Goal: Task Accomplishment & Management: Use online tool/utility

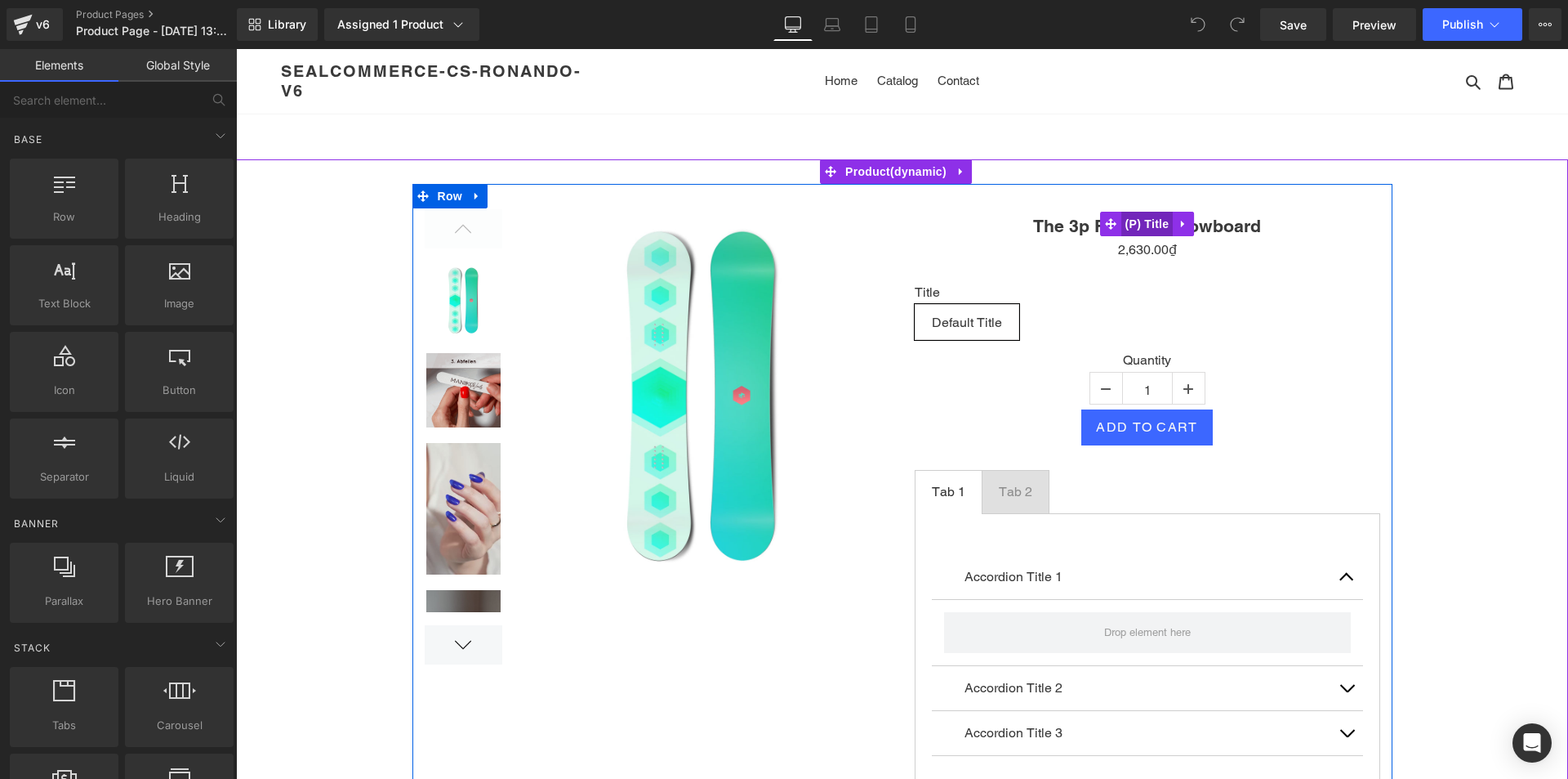
click at [1132, 219] on span "(P) Title" at bounding box center [1147, 224] width 53 height 25
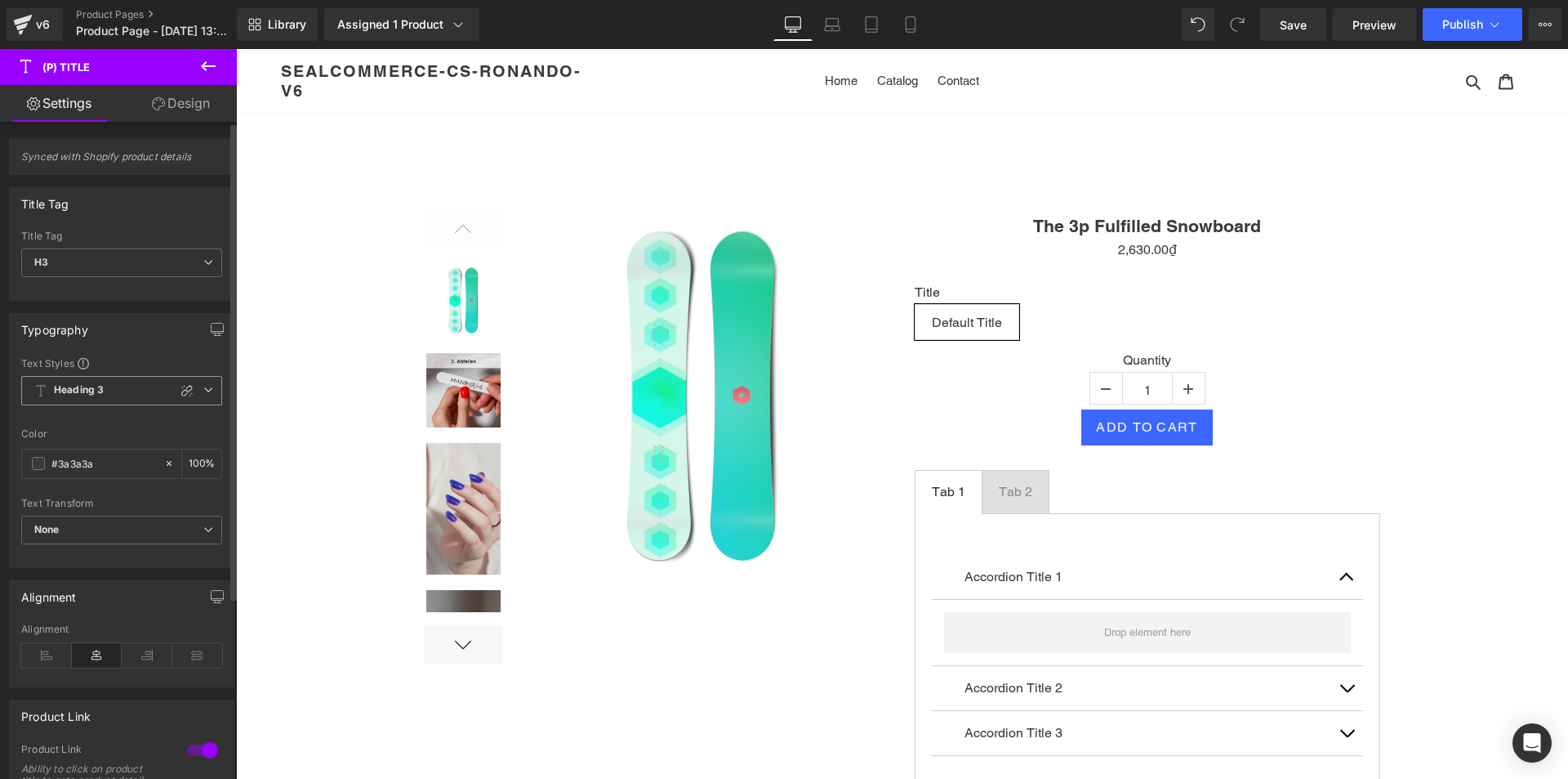
click at [147, 389] on span "Heading 3" at bounding box center [122, 390] width 201 height 30
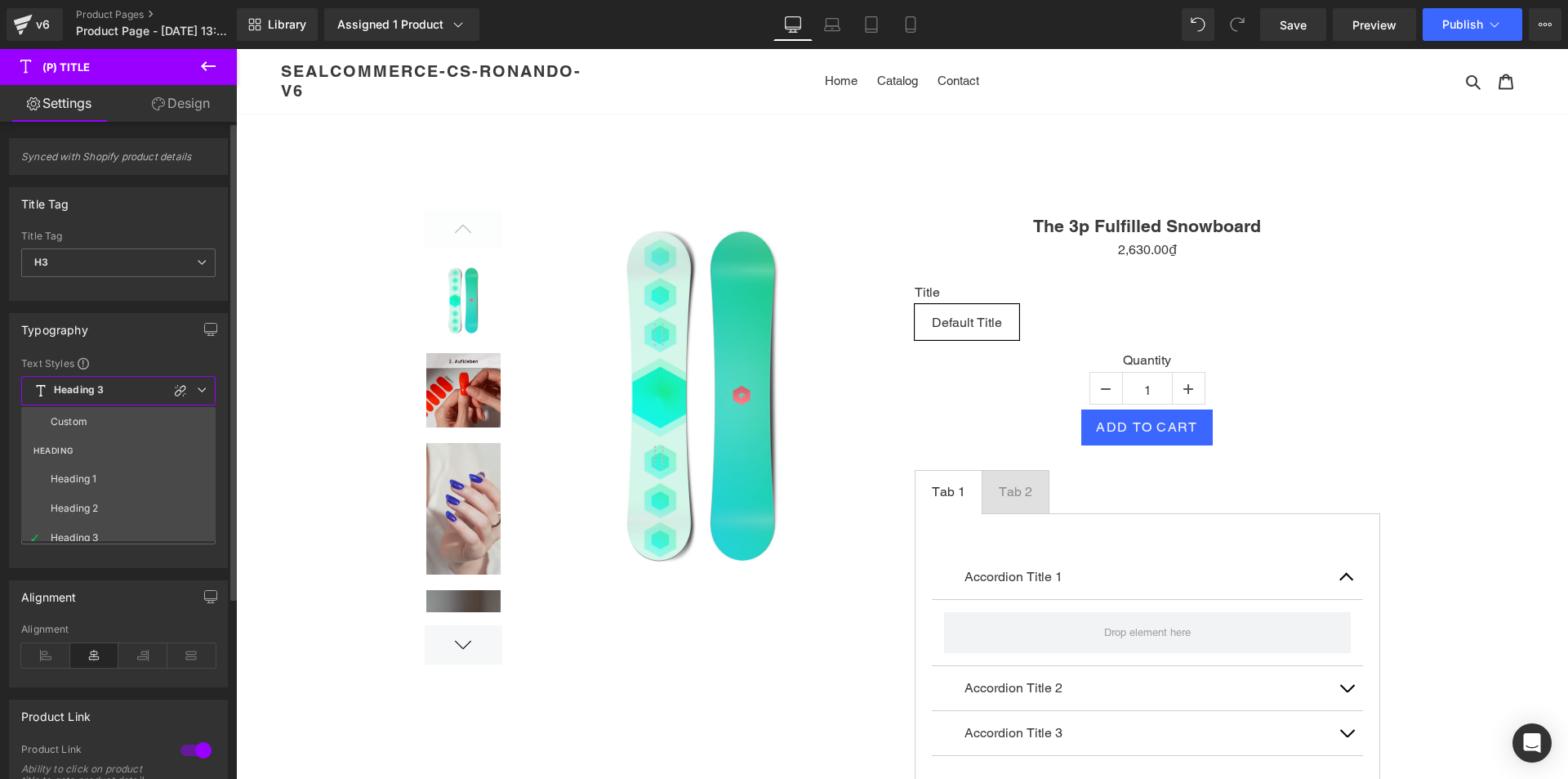
click at [147, 389] on span "Heading 3" at bounding box center [118, 390] width 195 height 30
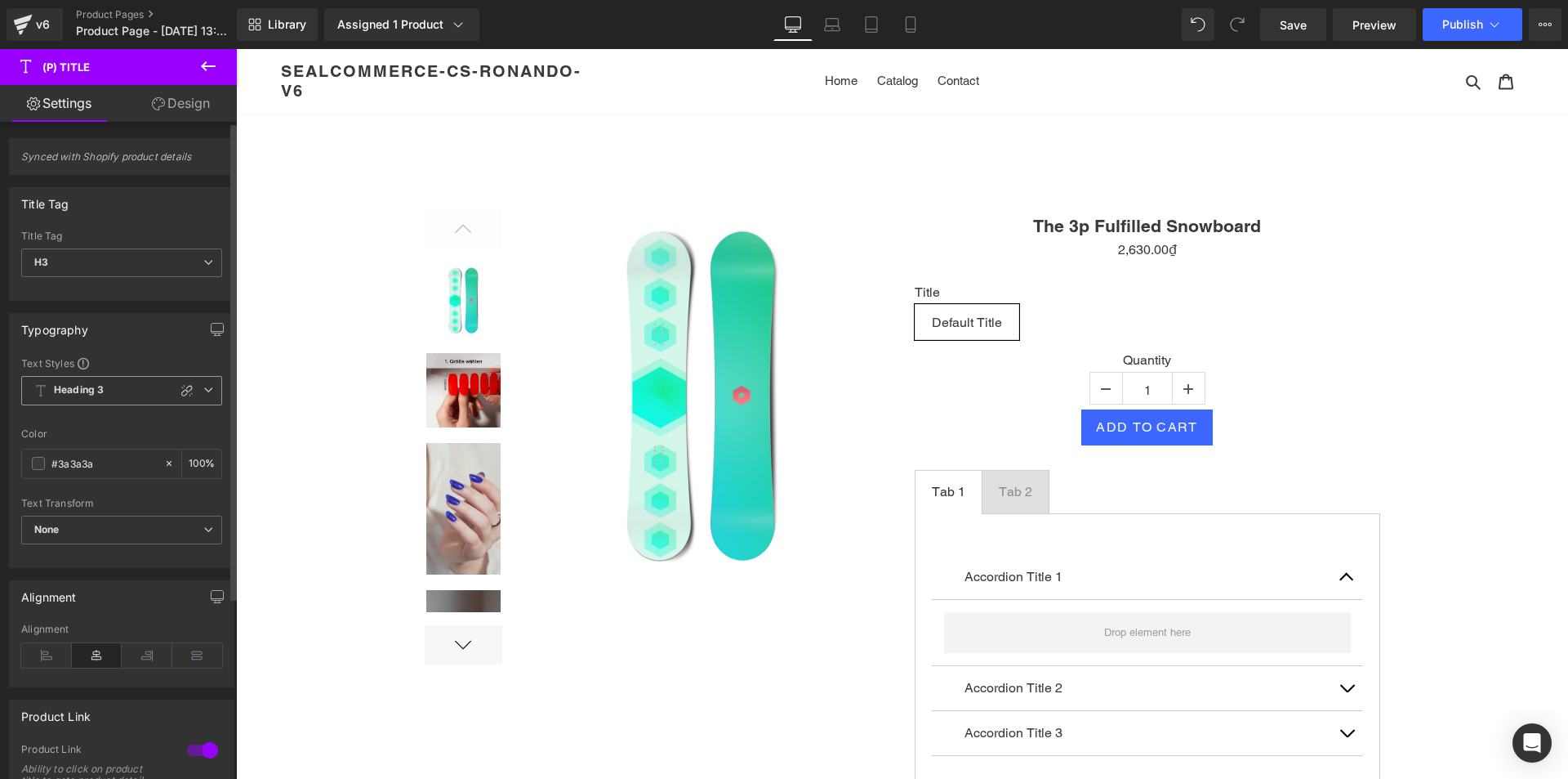
click at [147, 389] on span "Heading 3" at bounding box center [122, 390] width 201 height 30
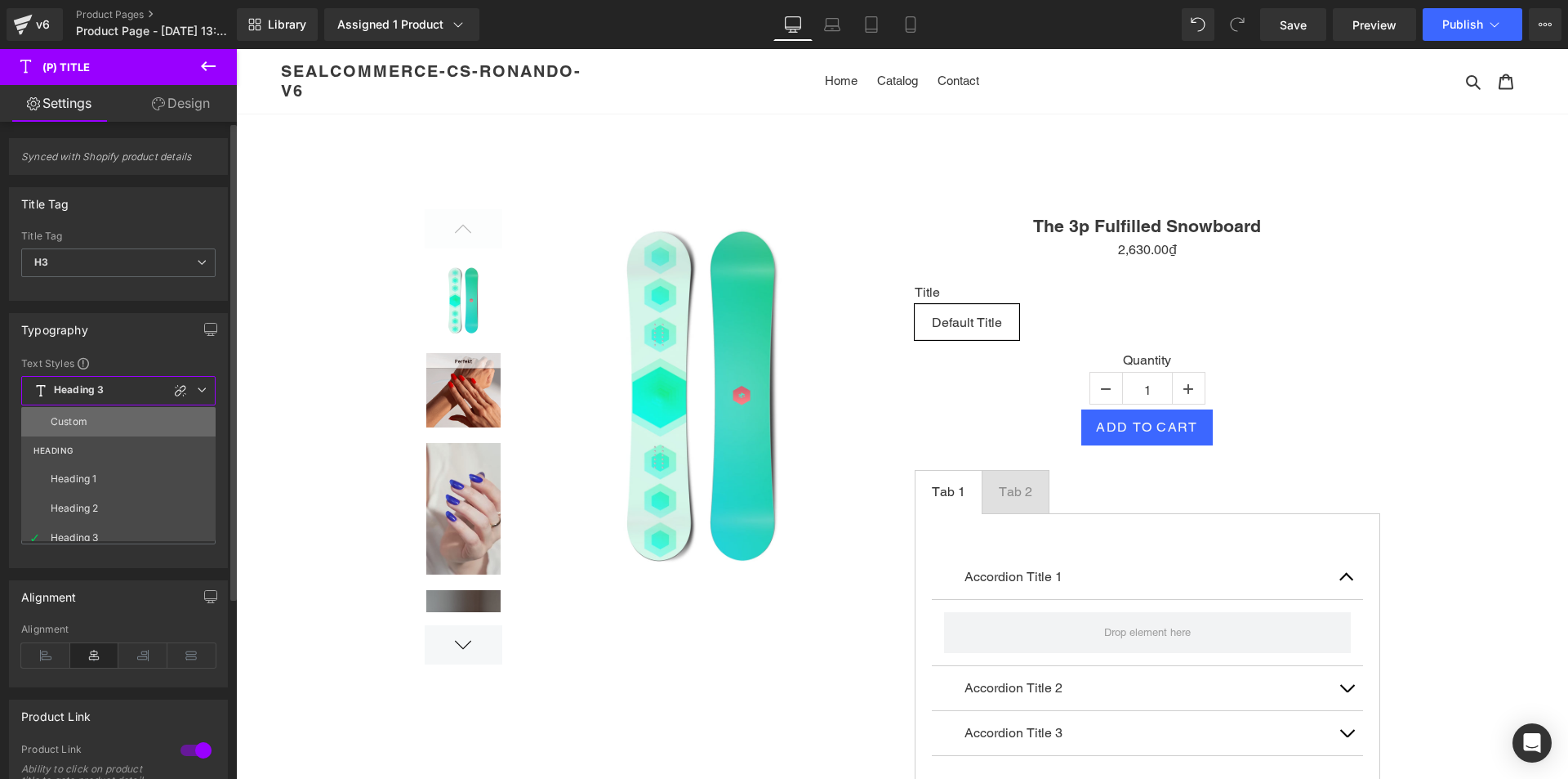
click at [126, 418] on li "Custom" at bounding box center [122, 422] width 202 height 30
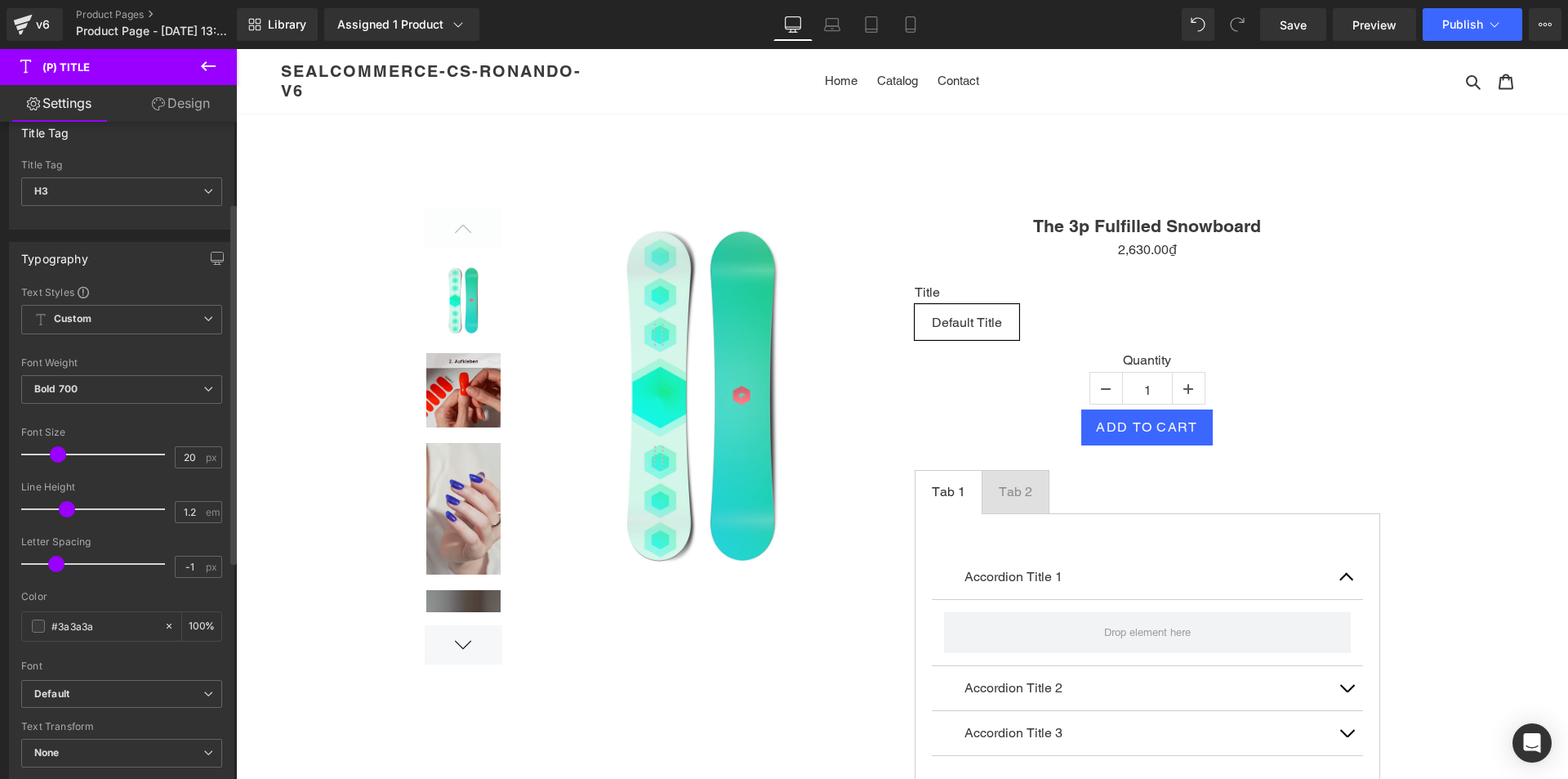
scroll to position [164, 0]
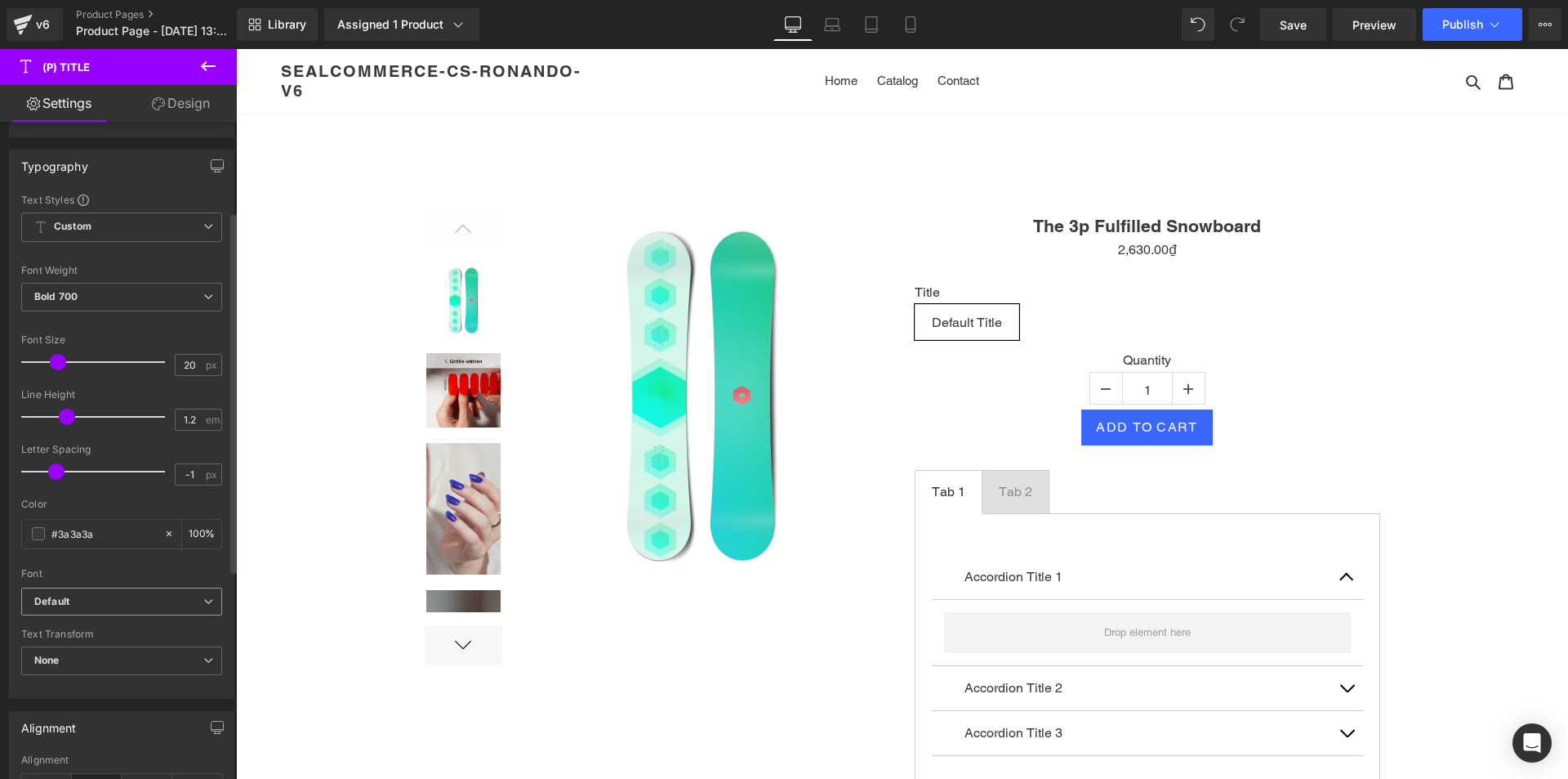
click at [118, 595] on b "Default" at bounding box center [119, 602] width 169 height 14
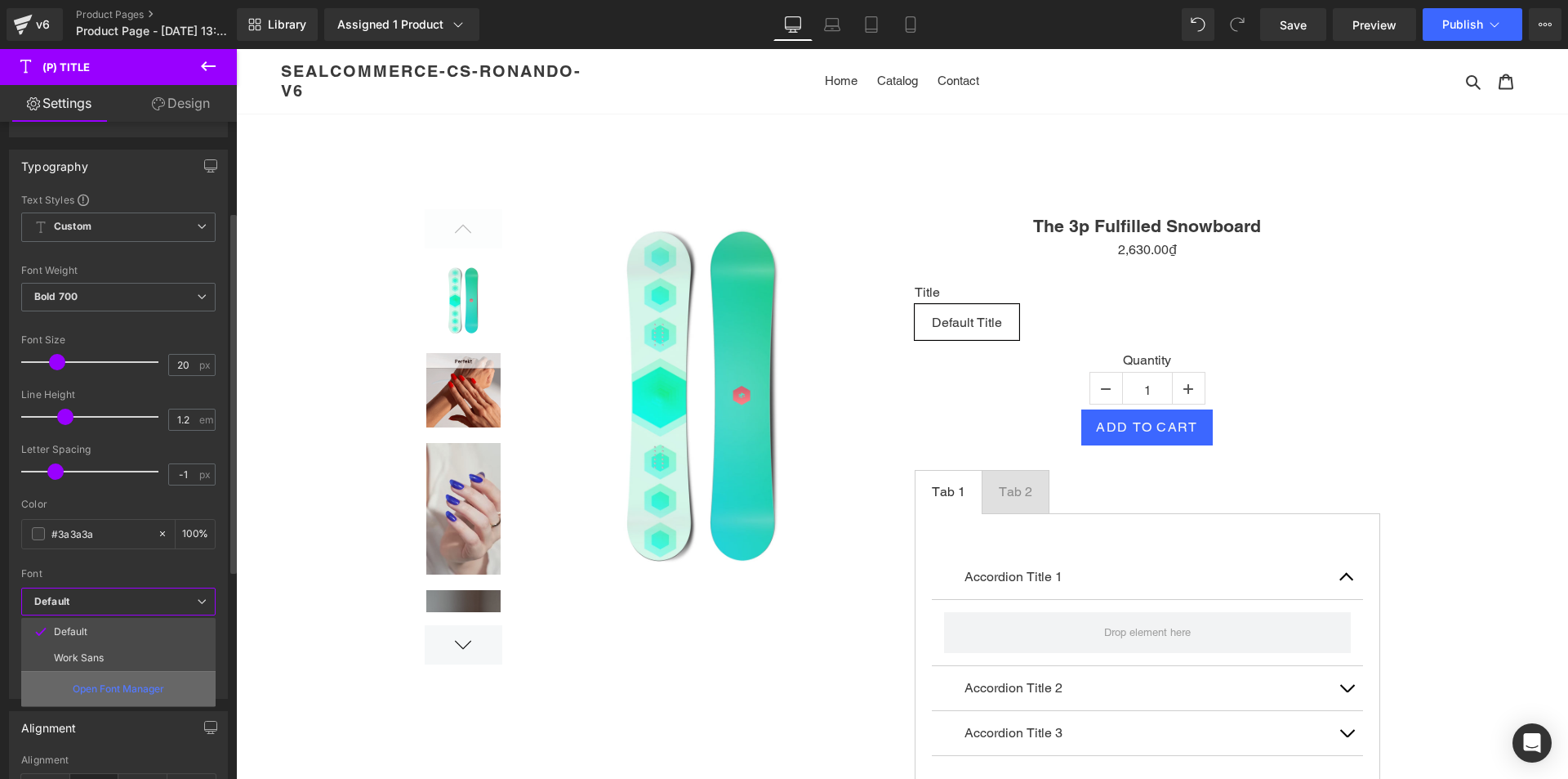
click at [123, 687] on p "Open Font Manager" at bounding box center [117, 689] width 91 height 15
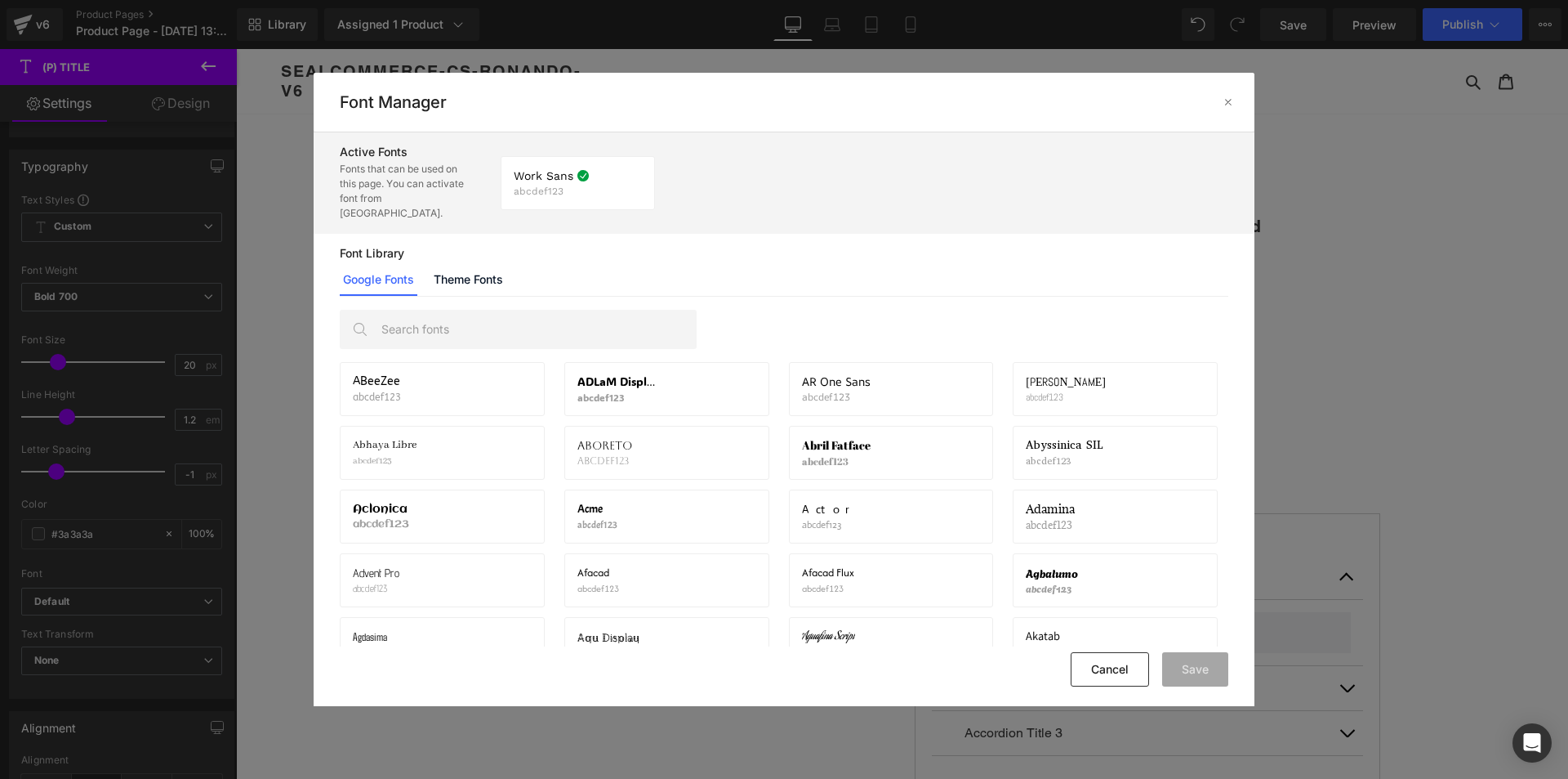
click at [744, 186] on div "Work Sans abcdef123 If you wish to deactivate this font, all applied settings w…" at bounding box center [876, 182] width 757 height 86
click at [386, 173] on p "Fonts that can be used on this page. You can activate font from Font Library." at bounding box center [403, 191] width 126 height 59
click at [463, 266] on link "Theme Fonts" at bounding box center [468, 279] width 76 height 33
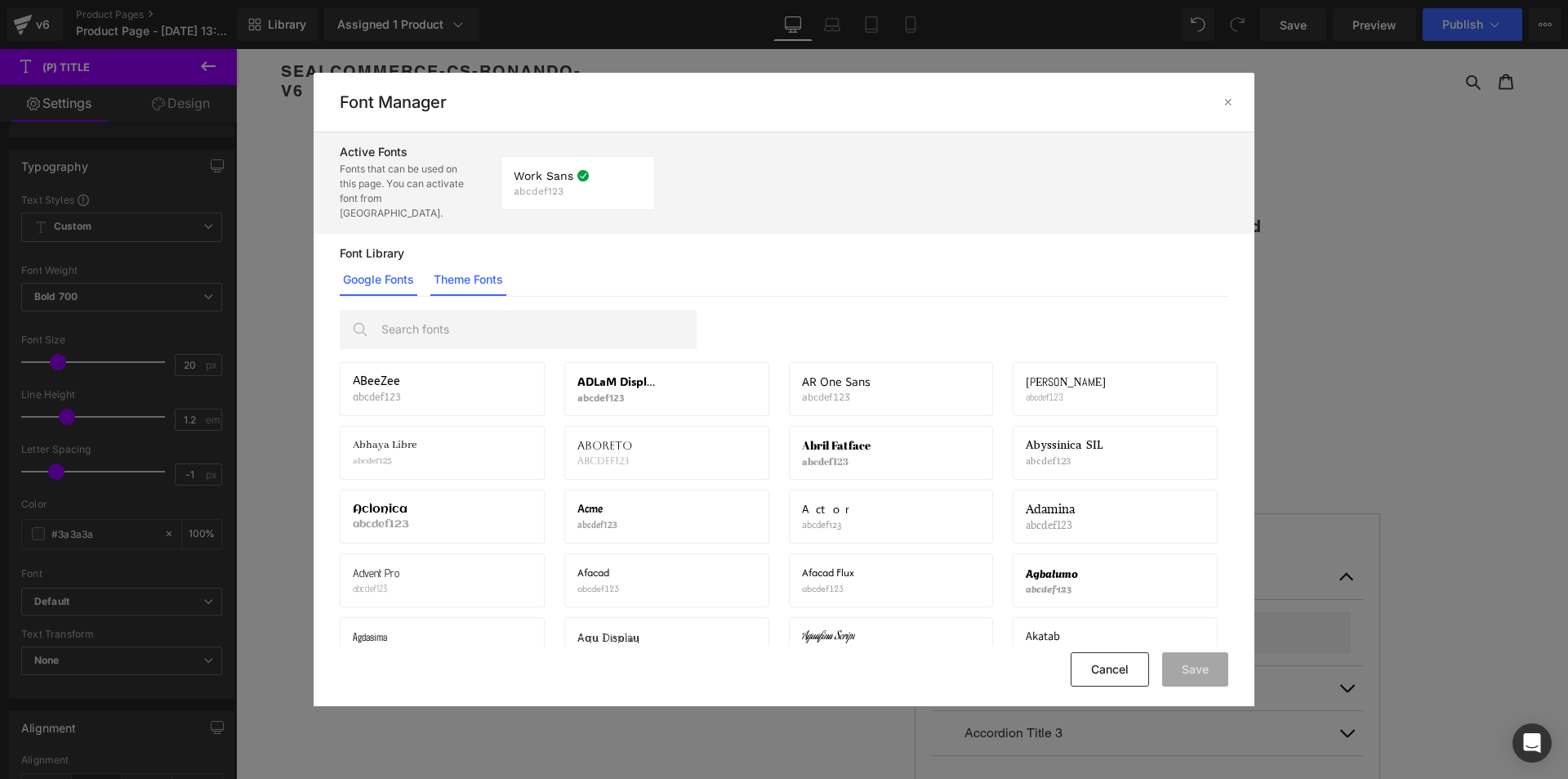
click at [450, 265] on link "Theme Fonts" at bounding box center [468, 279] width 76 height 33
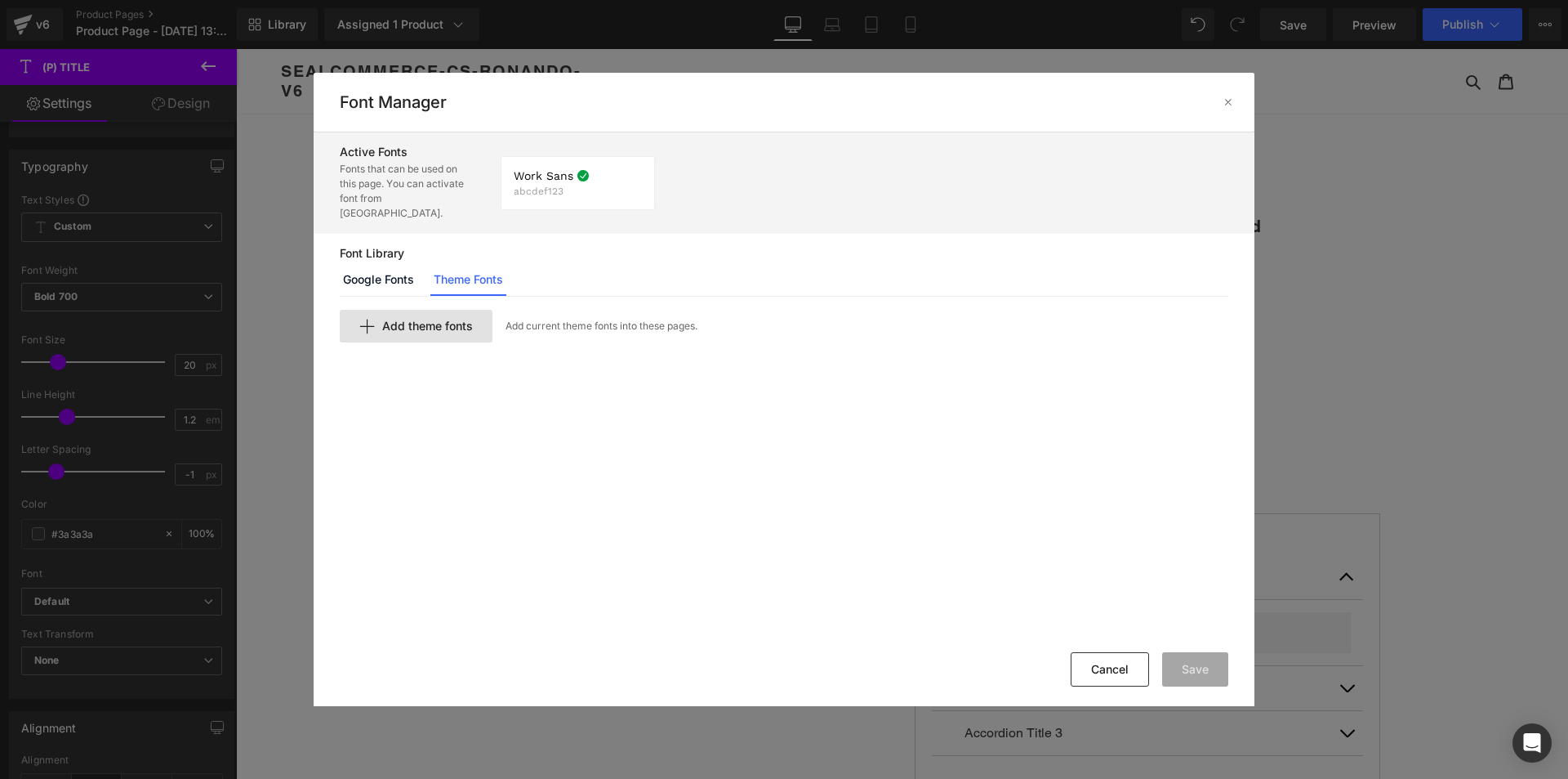
click at [421, 320] on span "Add theme fonts" at bounding box center [427, 326] width 90 height 13
click at [471, 345] on input "text" at bounding box center [541, 354] width 401 height 33
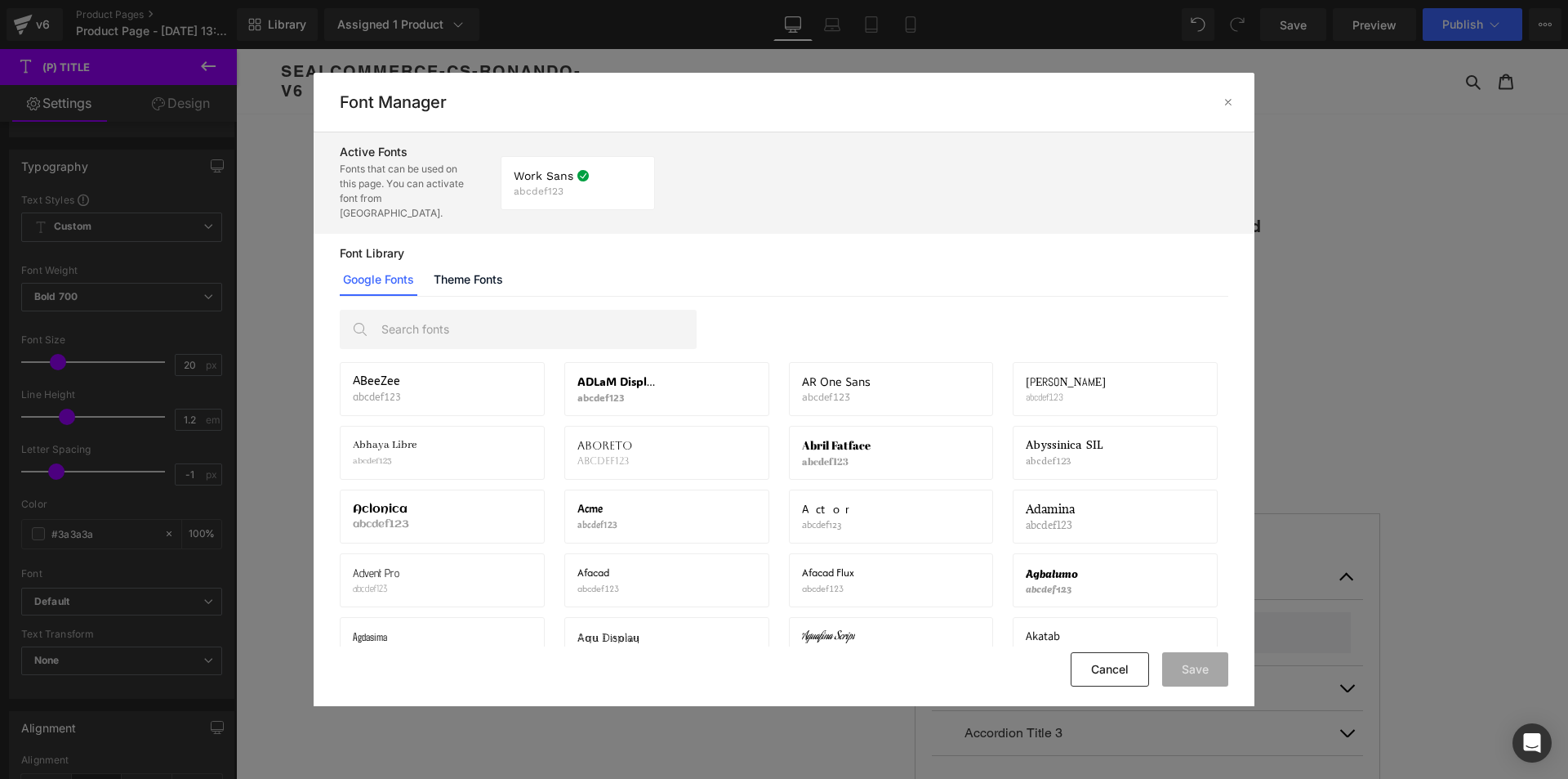
click at [368, 247] on p "Font Library" at bounding box center [784, 253] width 889 height 13
click at [1225, 94] on div at bounding box center [1228, 102] width 26 height 26
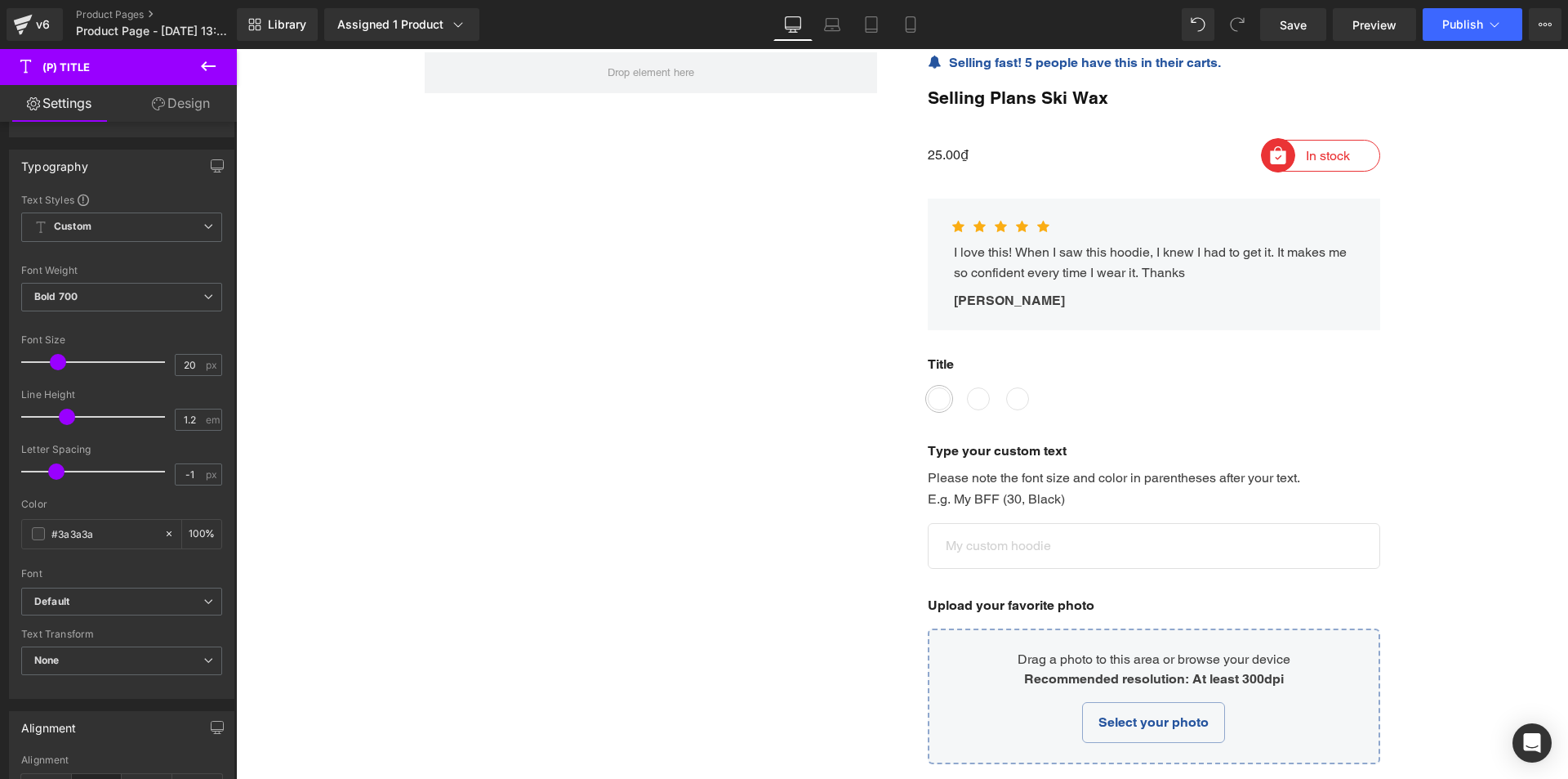
scroll to position [653, 0]
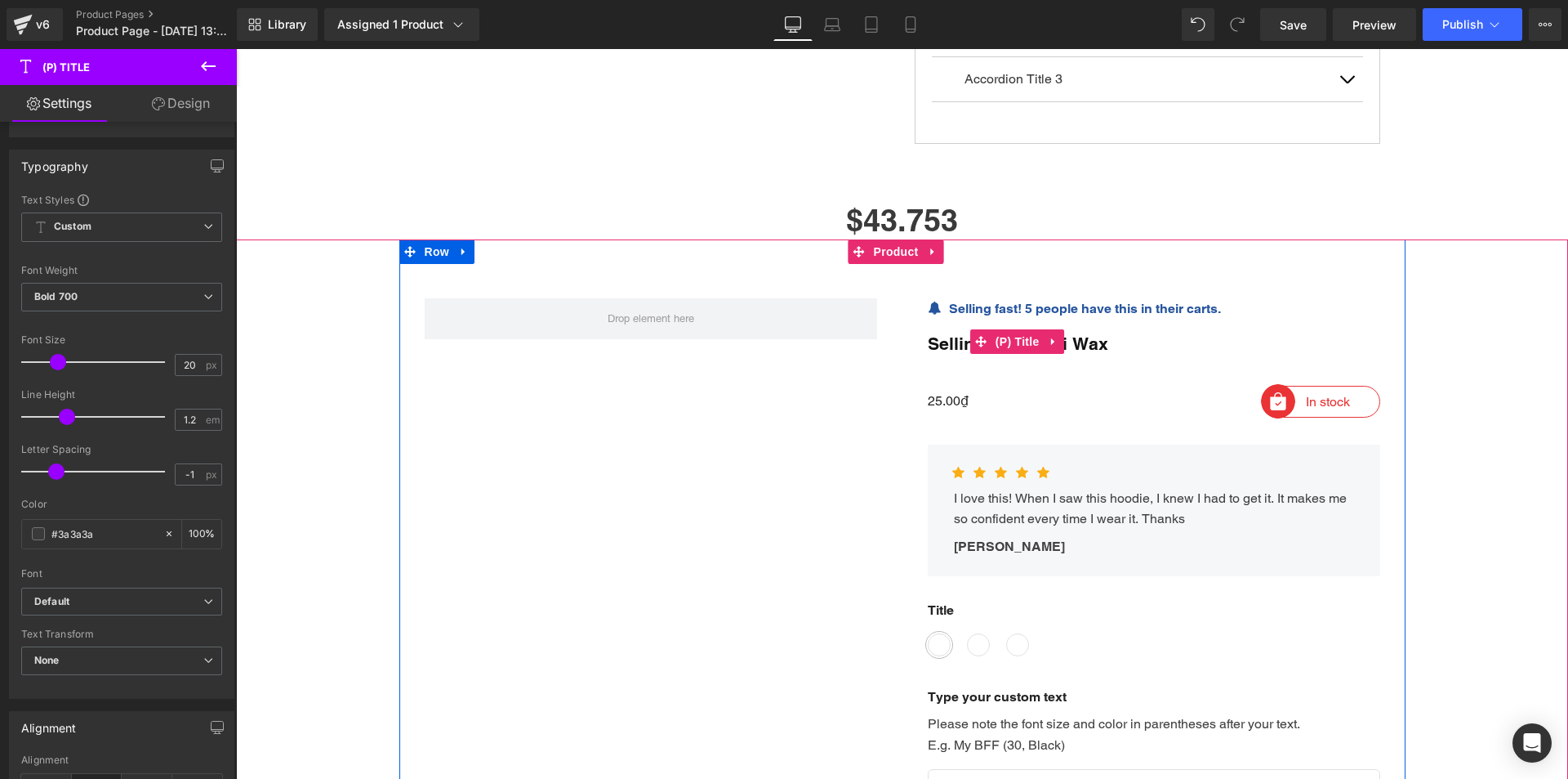
click at [1005, 341] on span "(P) Title" at bounding box center [1018, 342] width 53 height 25
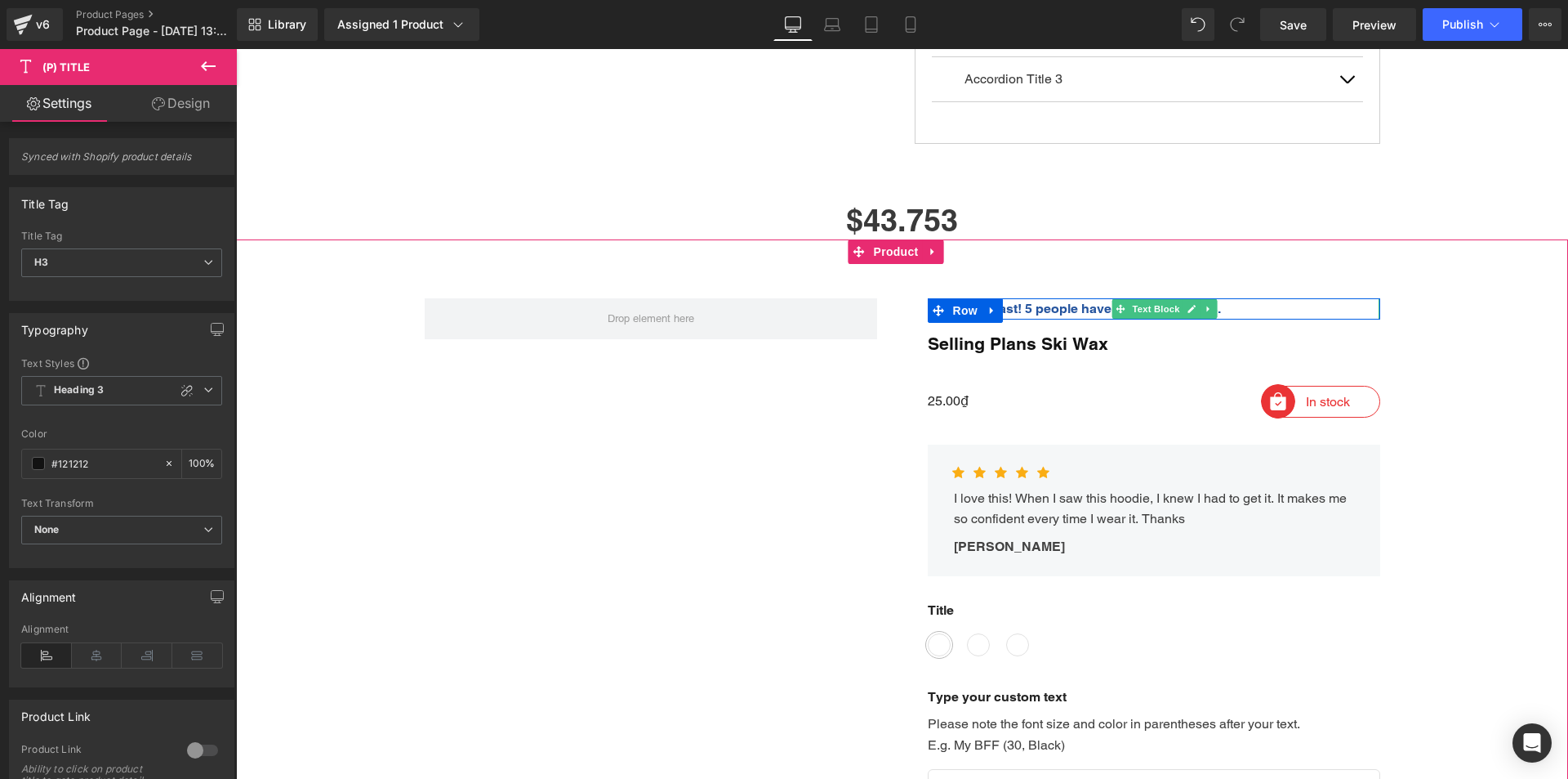
click at [1028, 307] on strong "Selling fast! 5 people have this in their carts." at bounding box center [1084, 308] width 272 height 16
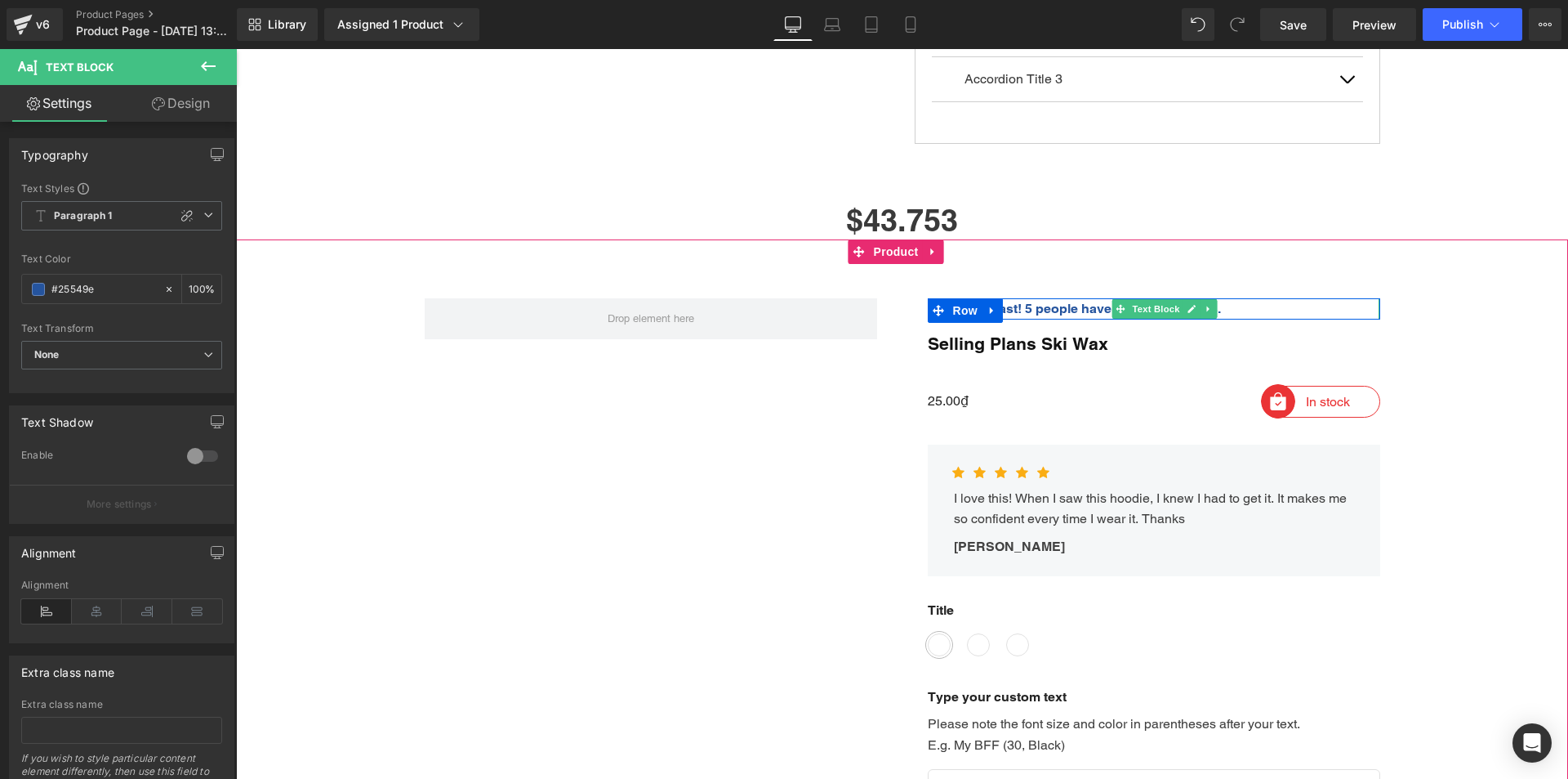
click at [1034, 306] on strong "Selling fast! 5 people have this in their carts." at bounding box center [1084, 308] width 272 height 16
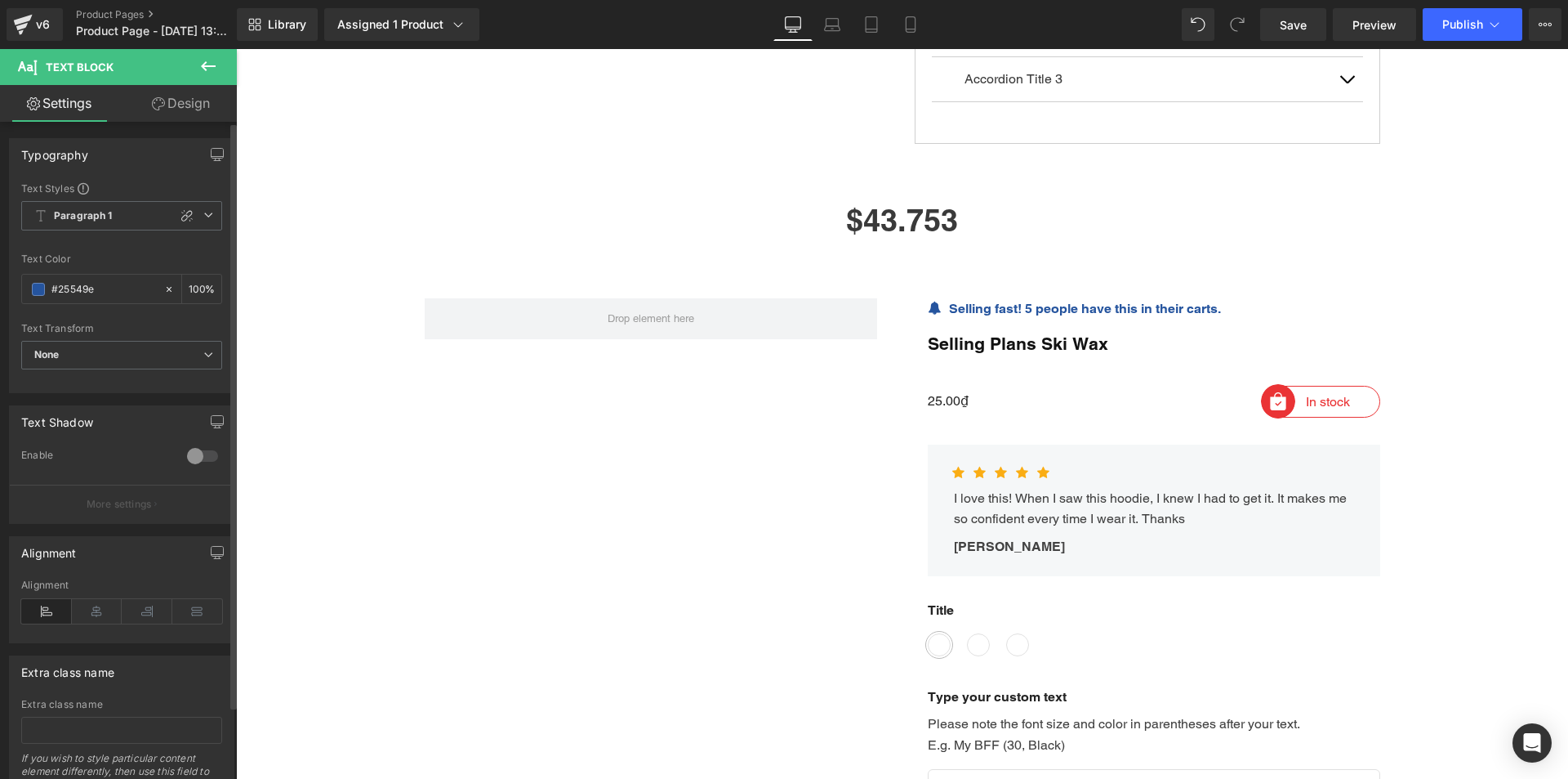
click at [0, 397] on div "Text Shadow 0 Enable #333333 Shadow Color #333333 100 % More settings" at bounding box center [122, 458] width 244 height 131
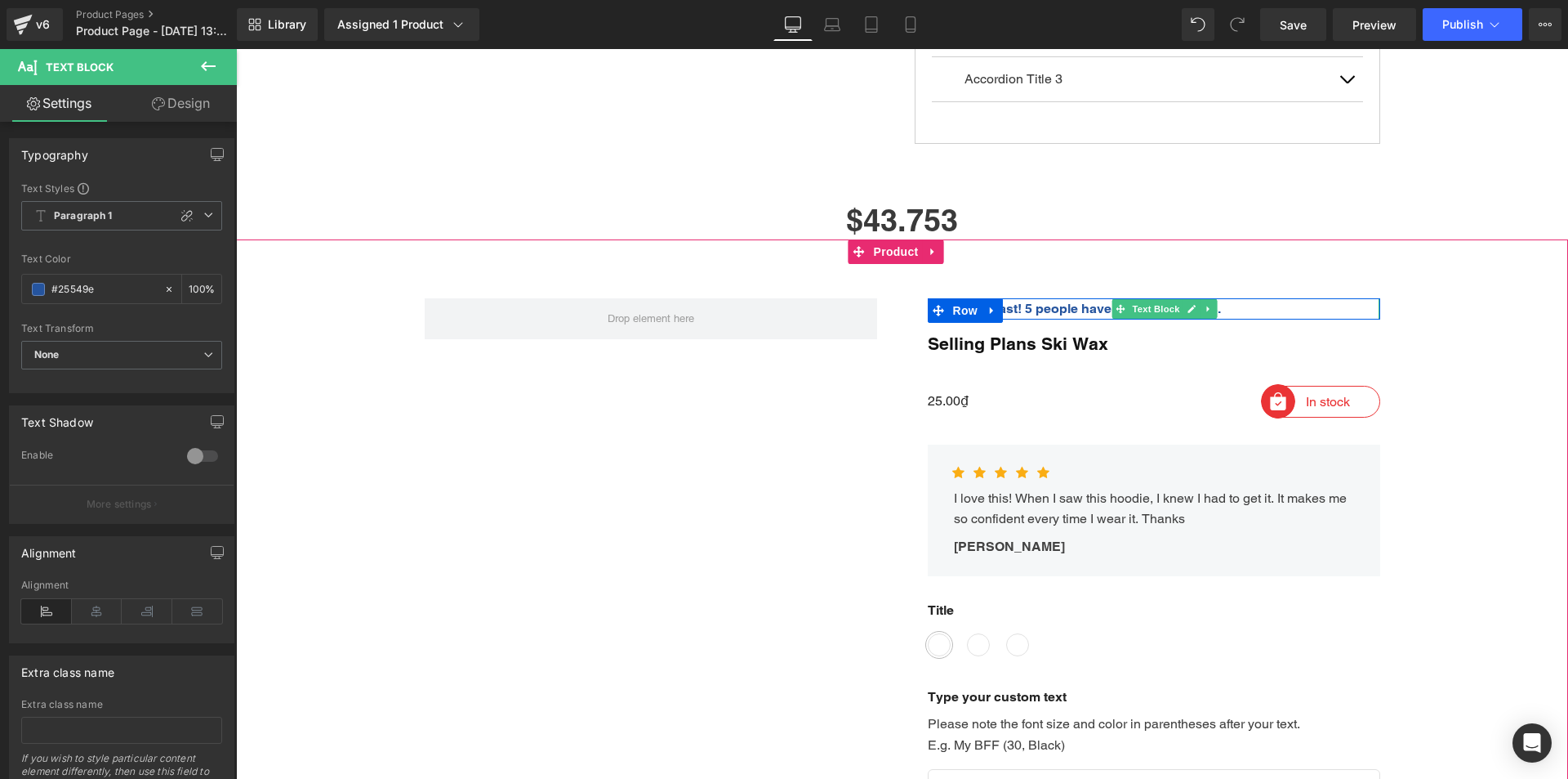
click at [1248, 307] on p "Selling fast! 5 people have this in their carts." at bounding box center [1164, 309] width 431 height 21
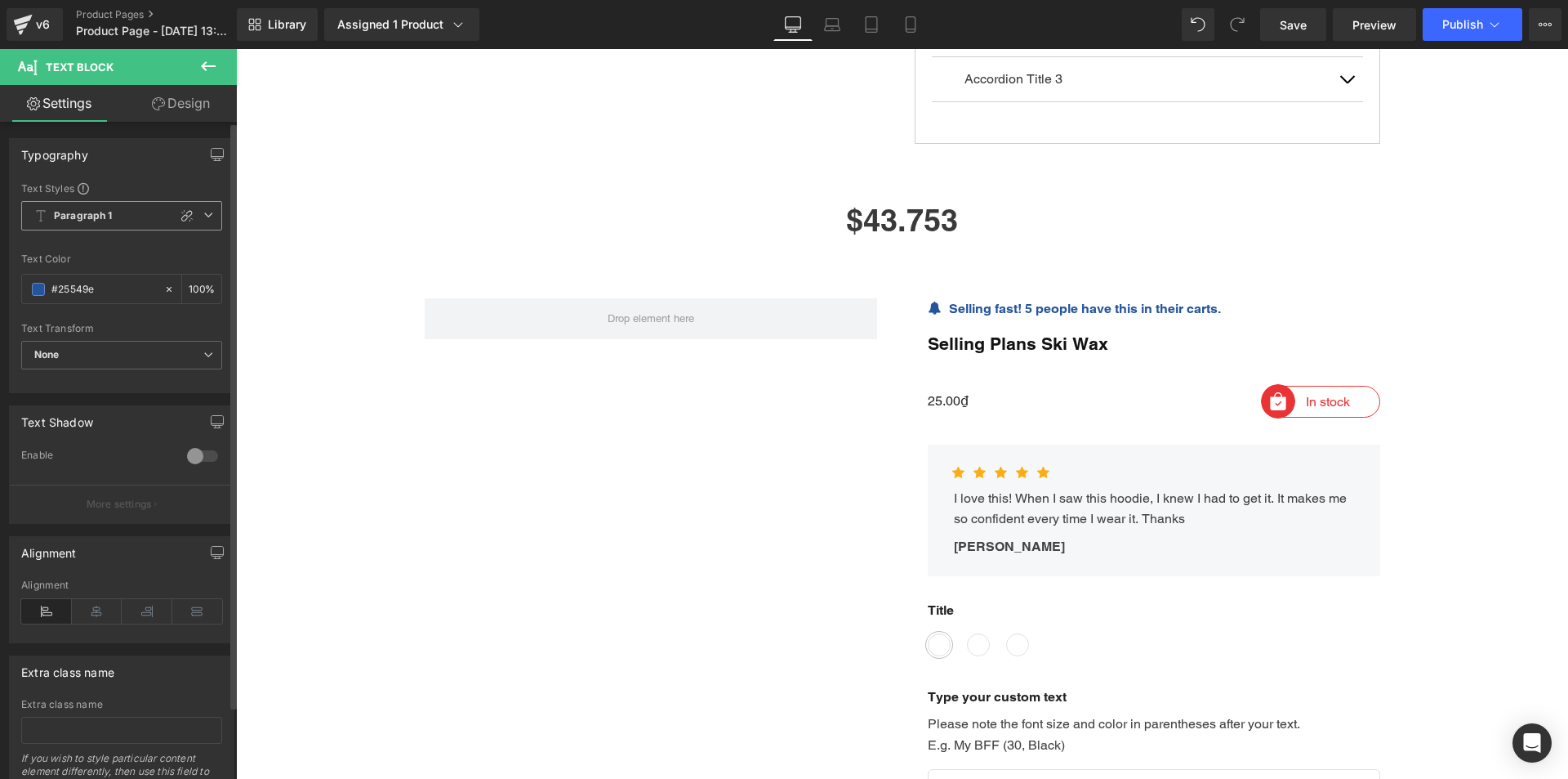
click at [151, 211] on span "Paragraph 1" at bounding box center [122, 216] width 201 height 30
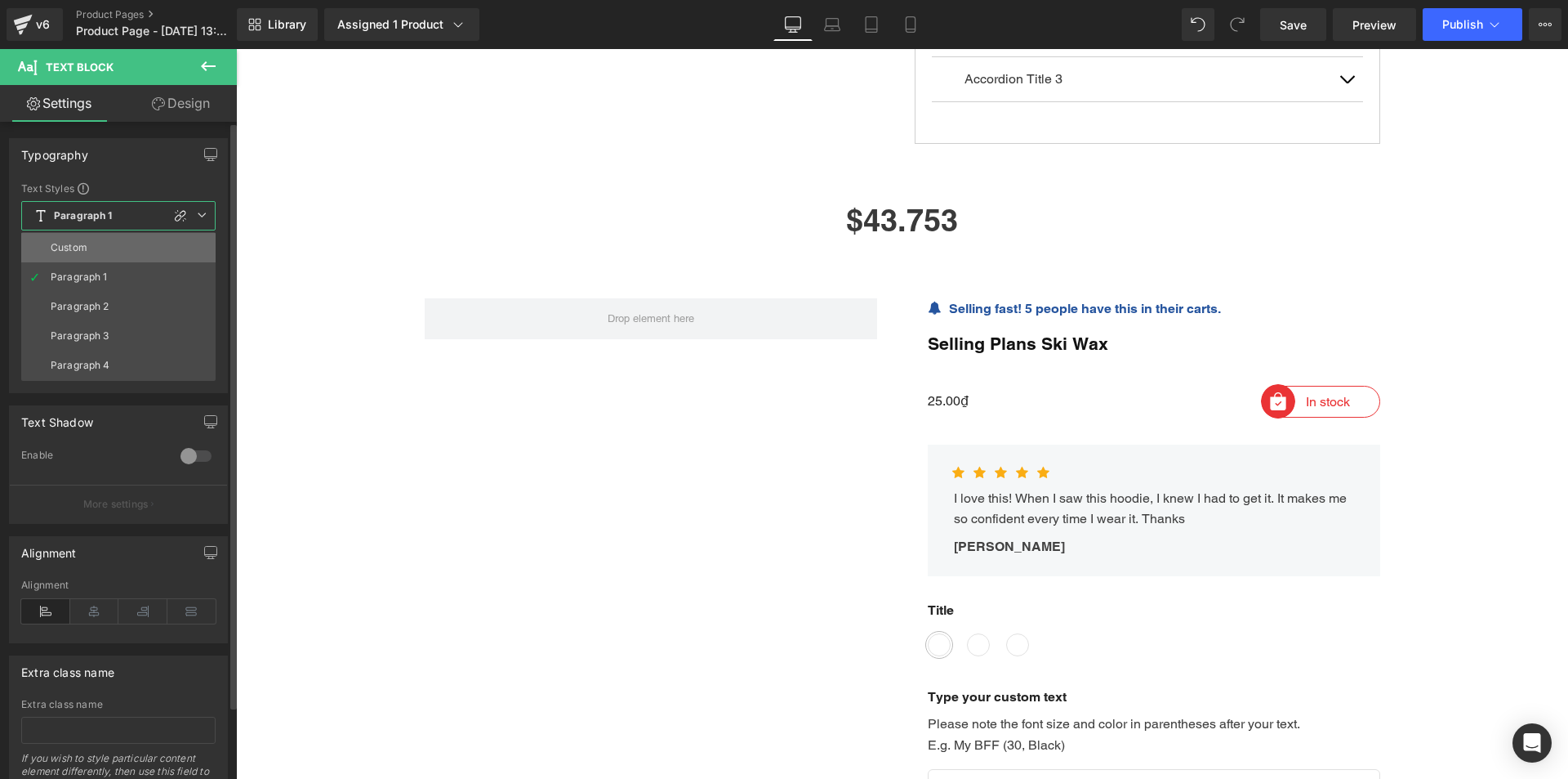
click at [136, 254] on li "Custom" at bounding box center [118, 247] width 195 height 30
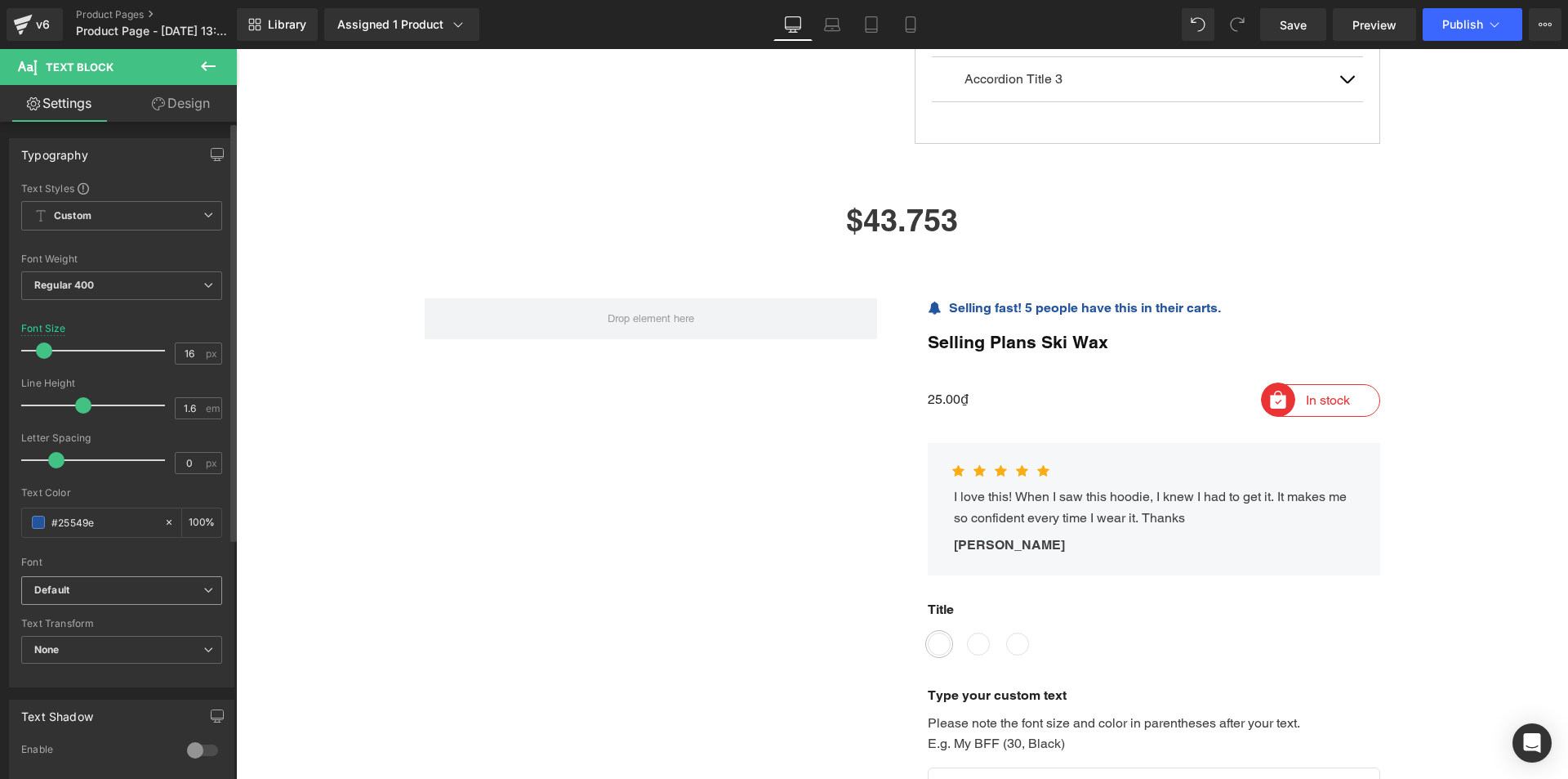
click at [121, 592] on b "Default" at bounding box center [119, 590] width 169 height 14
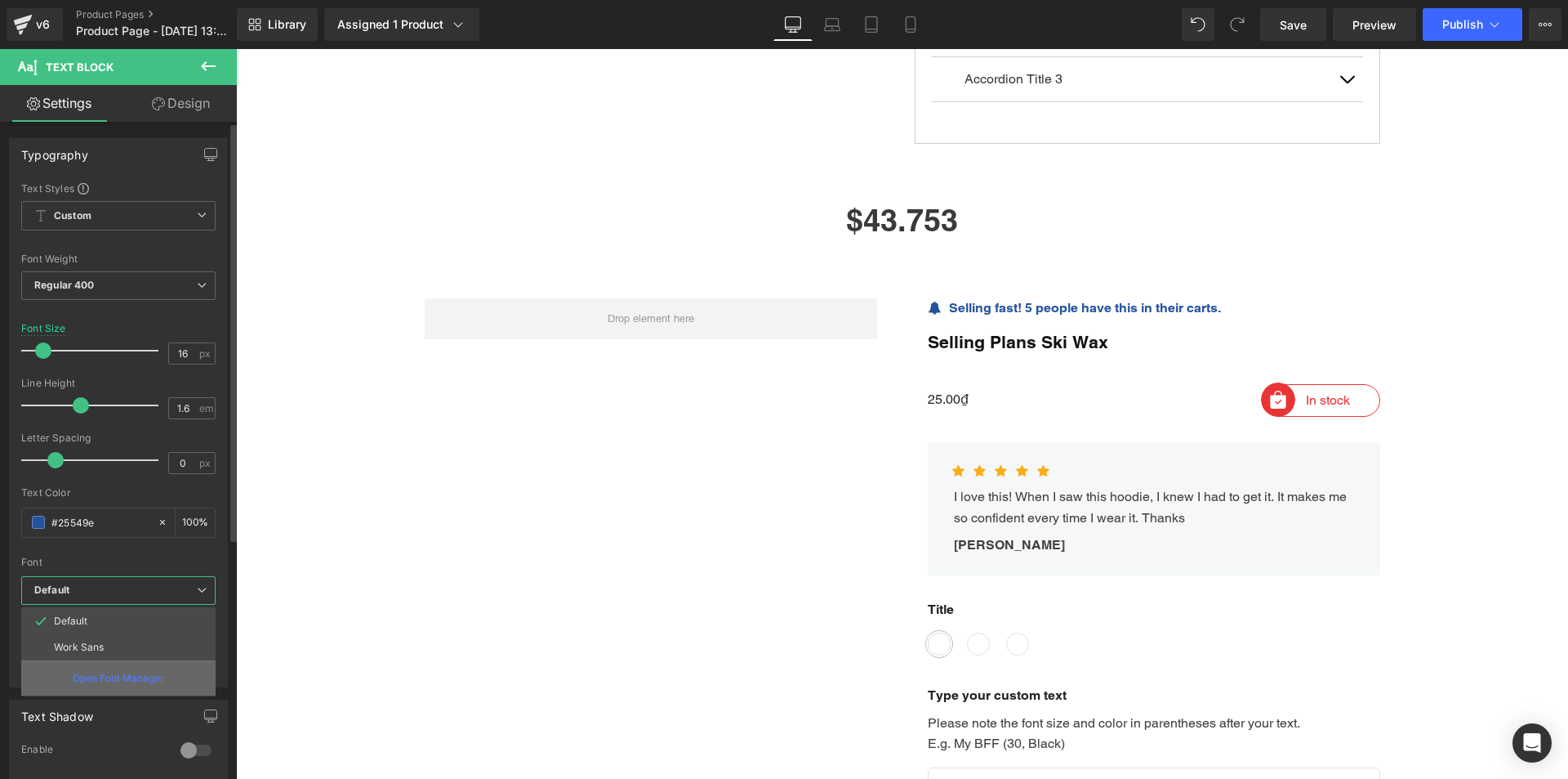
click at [104, 677] on p "Open Font Manager" at bounding box center [117, 678] width 91 height 15
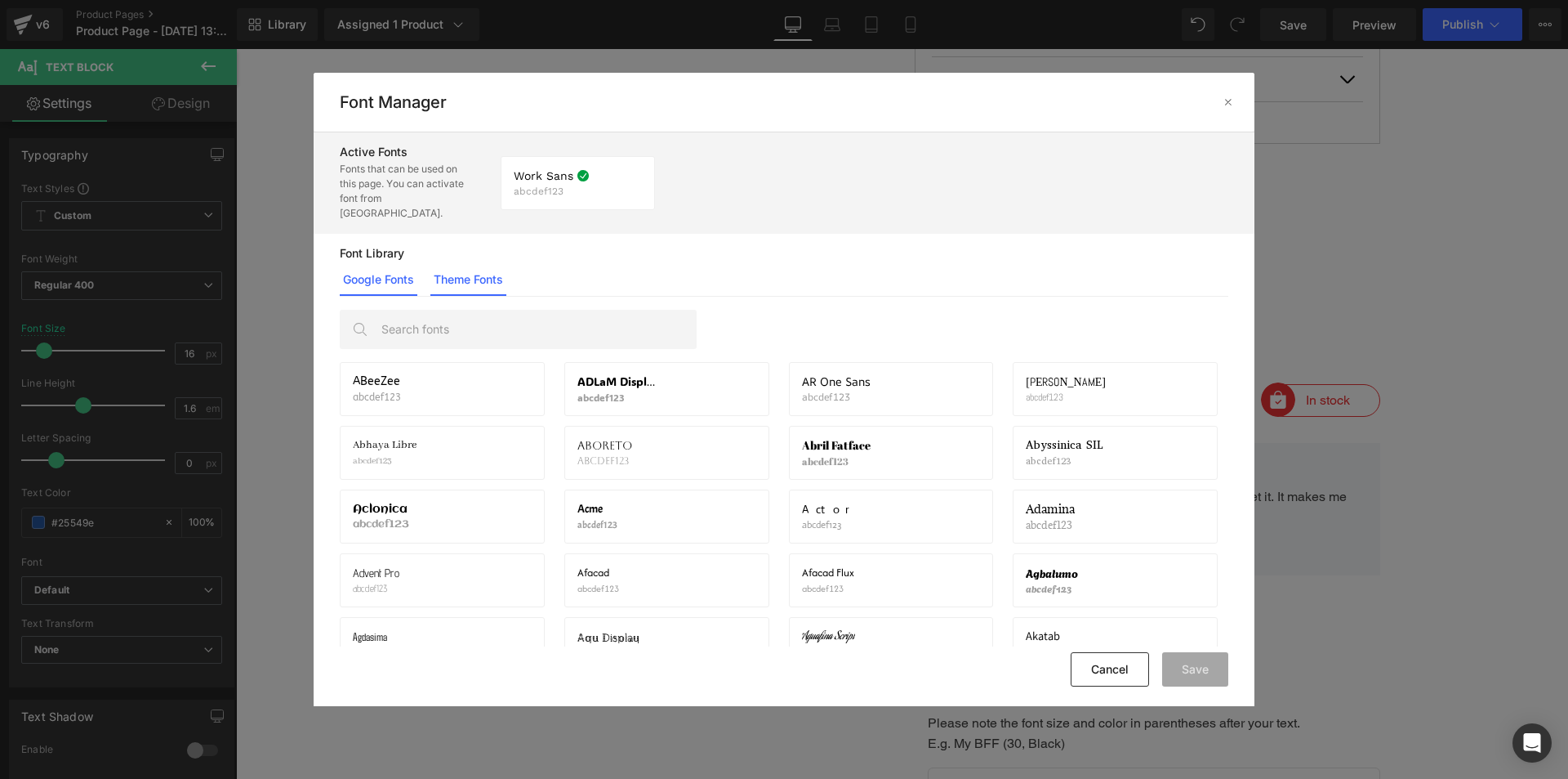
click at [483, 272] on link "Theme Fonts" at bounding box center [468, 279] width 76 height 33
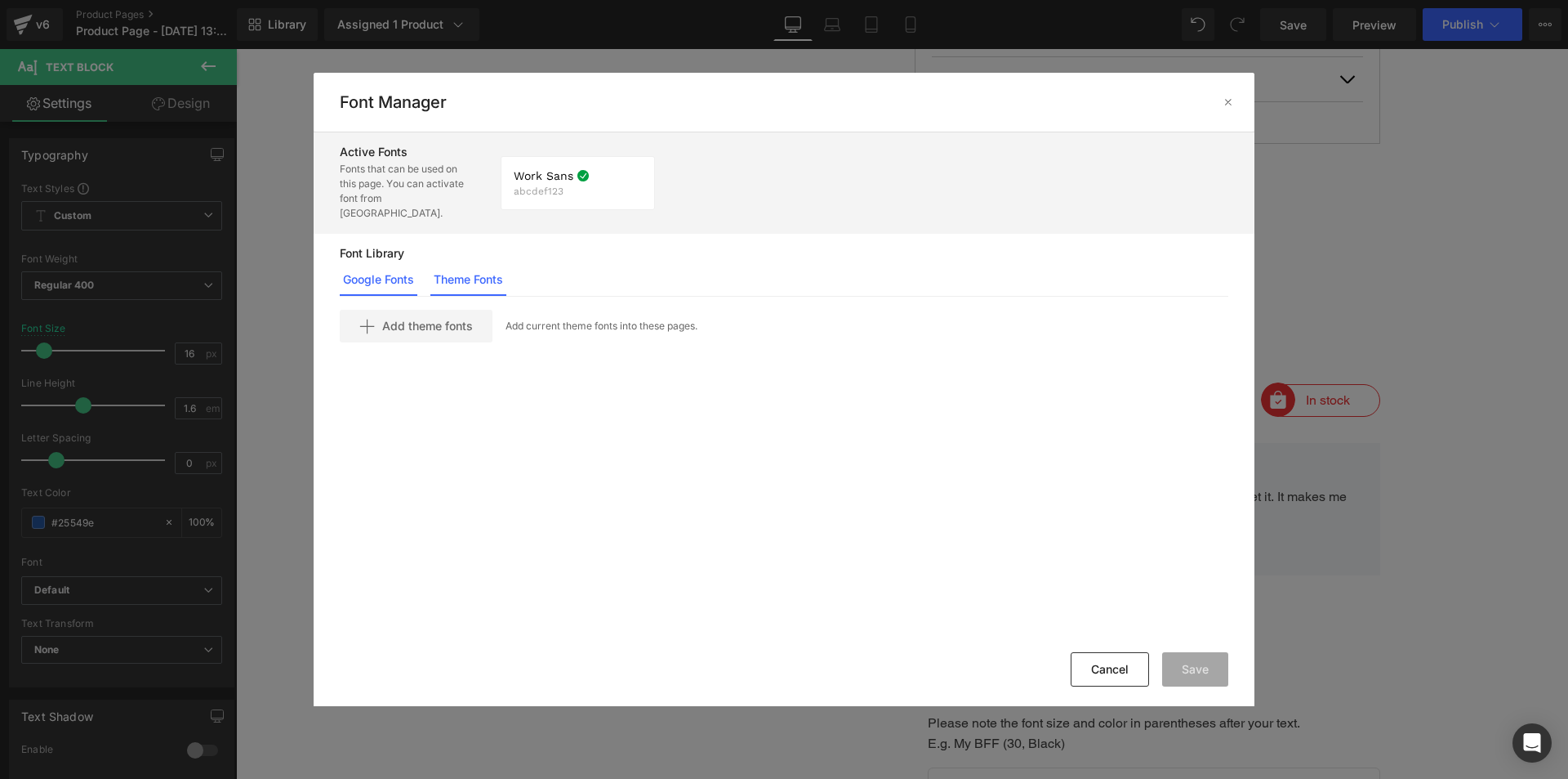
click at [373, 270] on link "Google Fonts" at bounding box center [379, 279] width 77 height 33
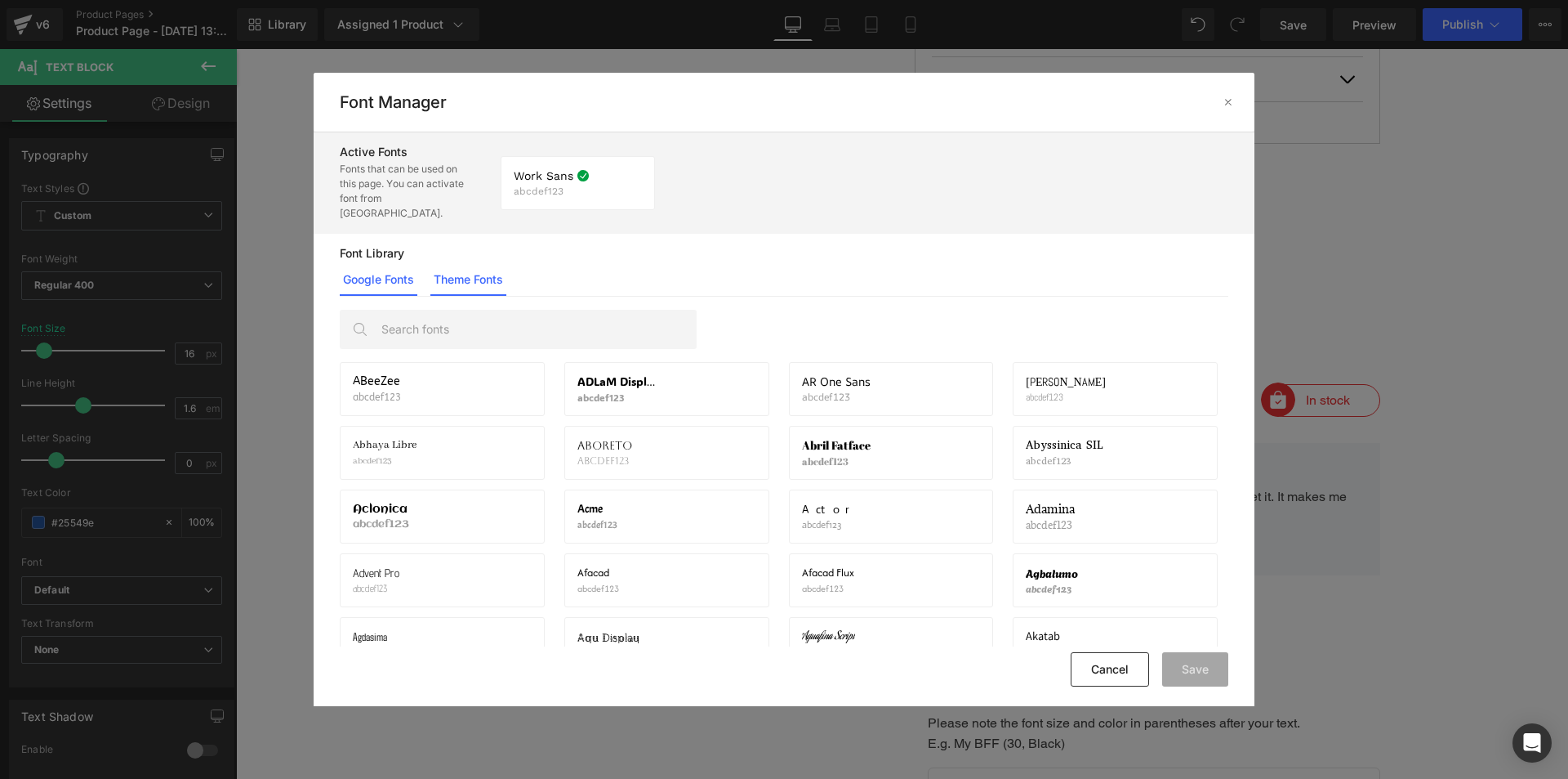
click at [463, 276] on link "Theme Fonts" at bounding box center [468, 279] width 76 height 33
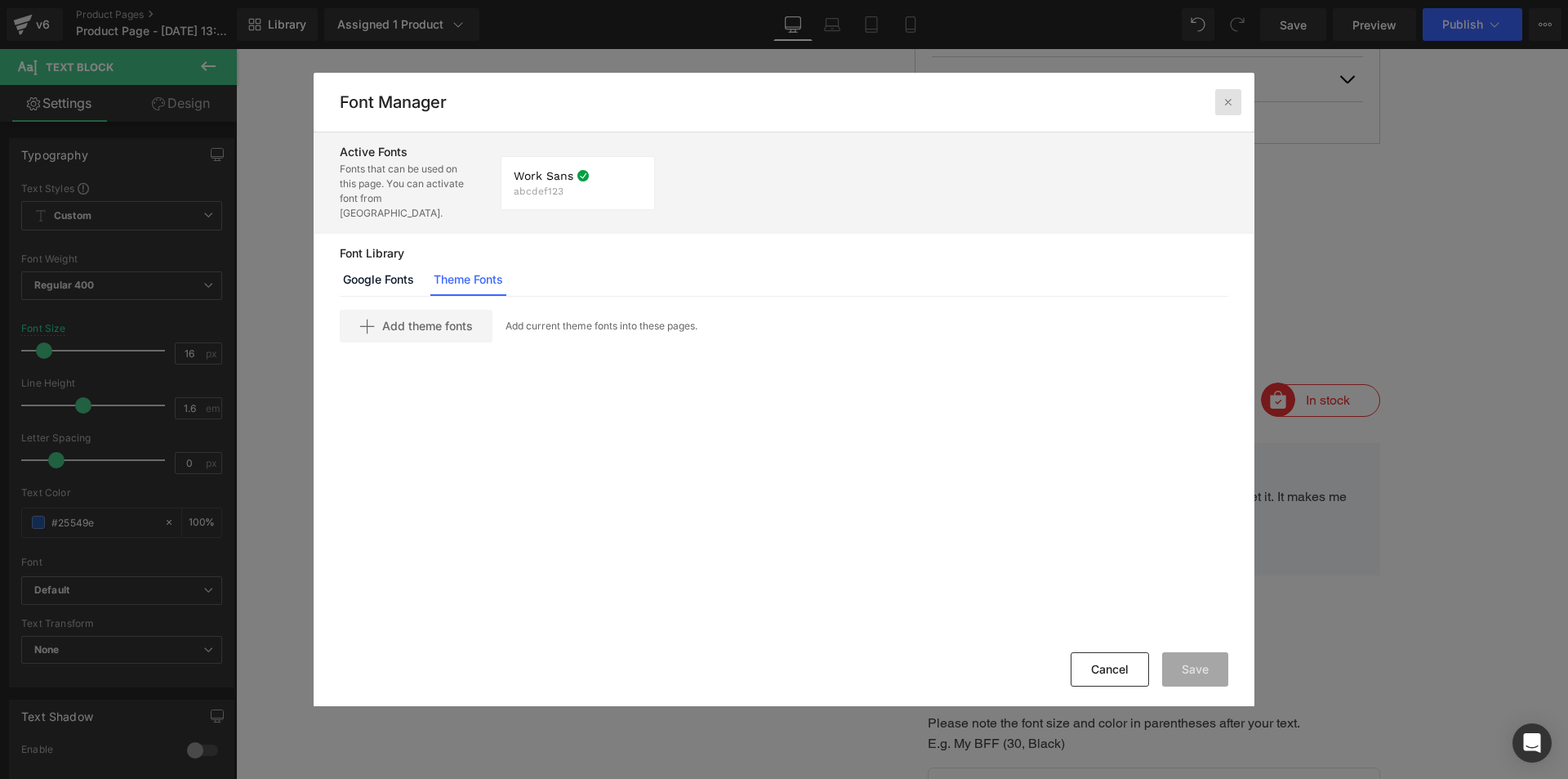
click at [1234, 93] on div at bounding box center [1228, 102] width 26 height 26
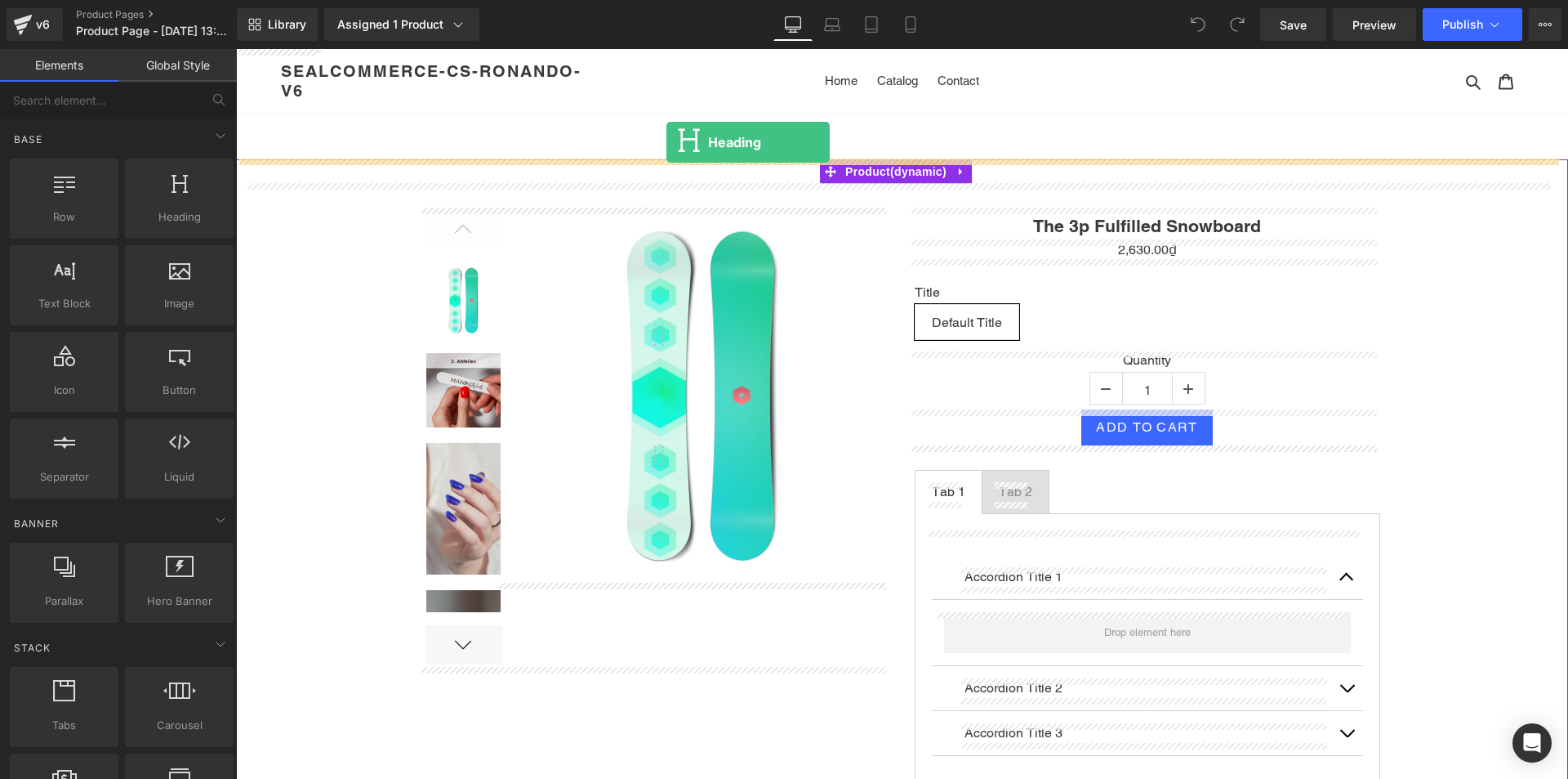
drag, startPoint x: 377, startPoint y: 264, endPoint x: 666, endPoint y: 142, distance: 313.7
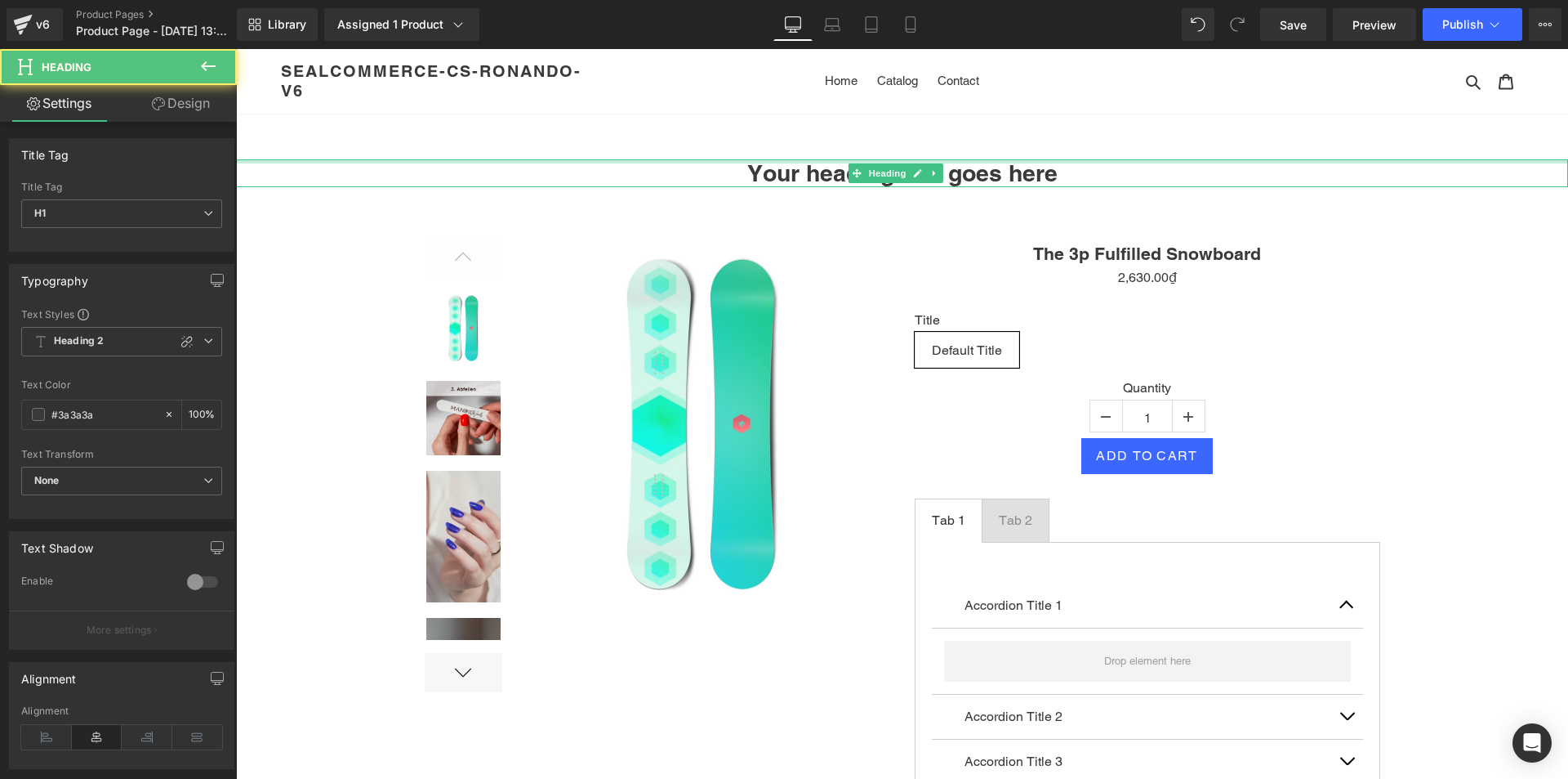
click at [820, 162] on div at bounding box center [902, 161] width 1332 height 4
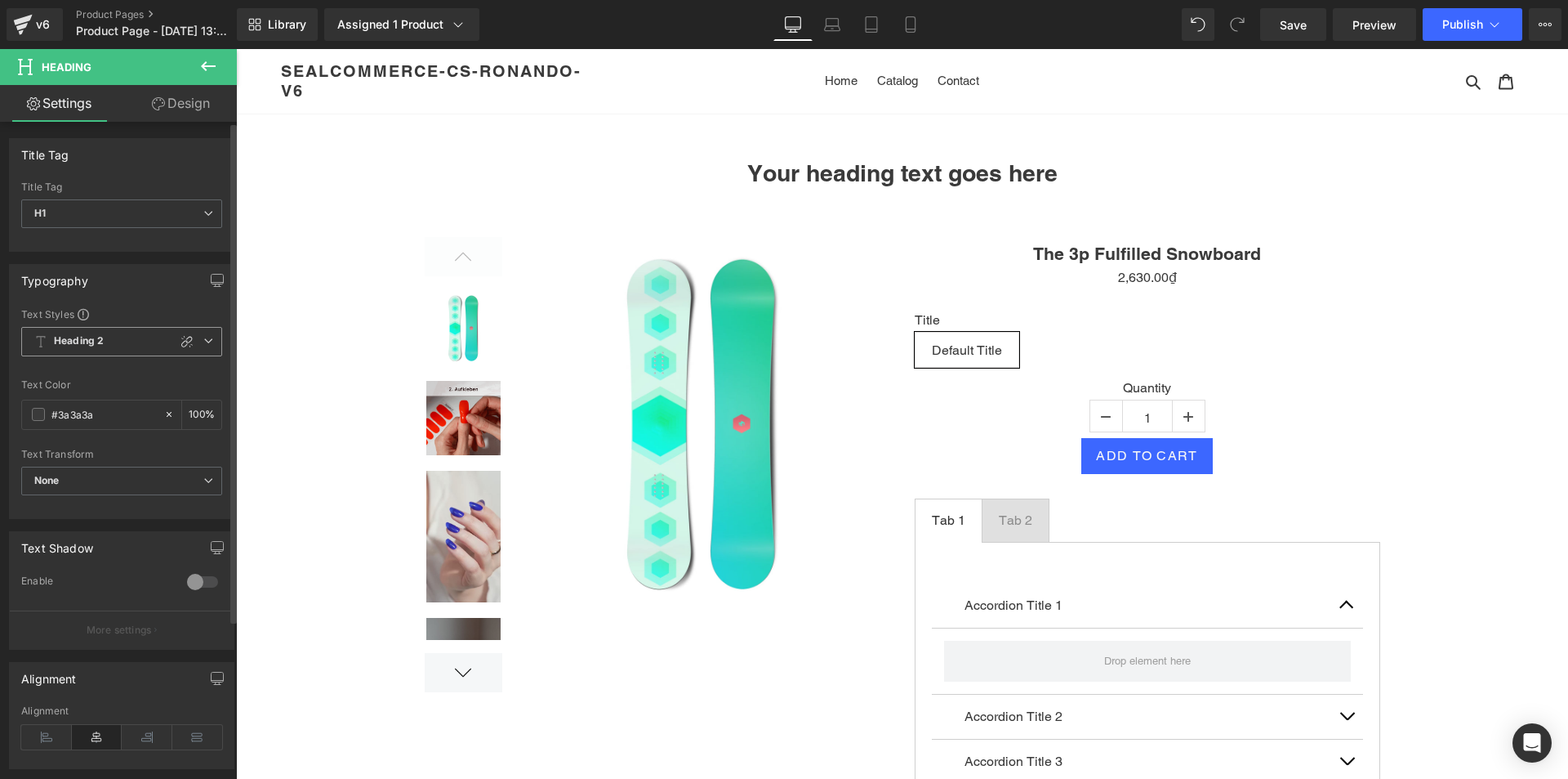
click at [128, 344] on span "Heading 2" at bounding box center [122, 342] width 201 height 30
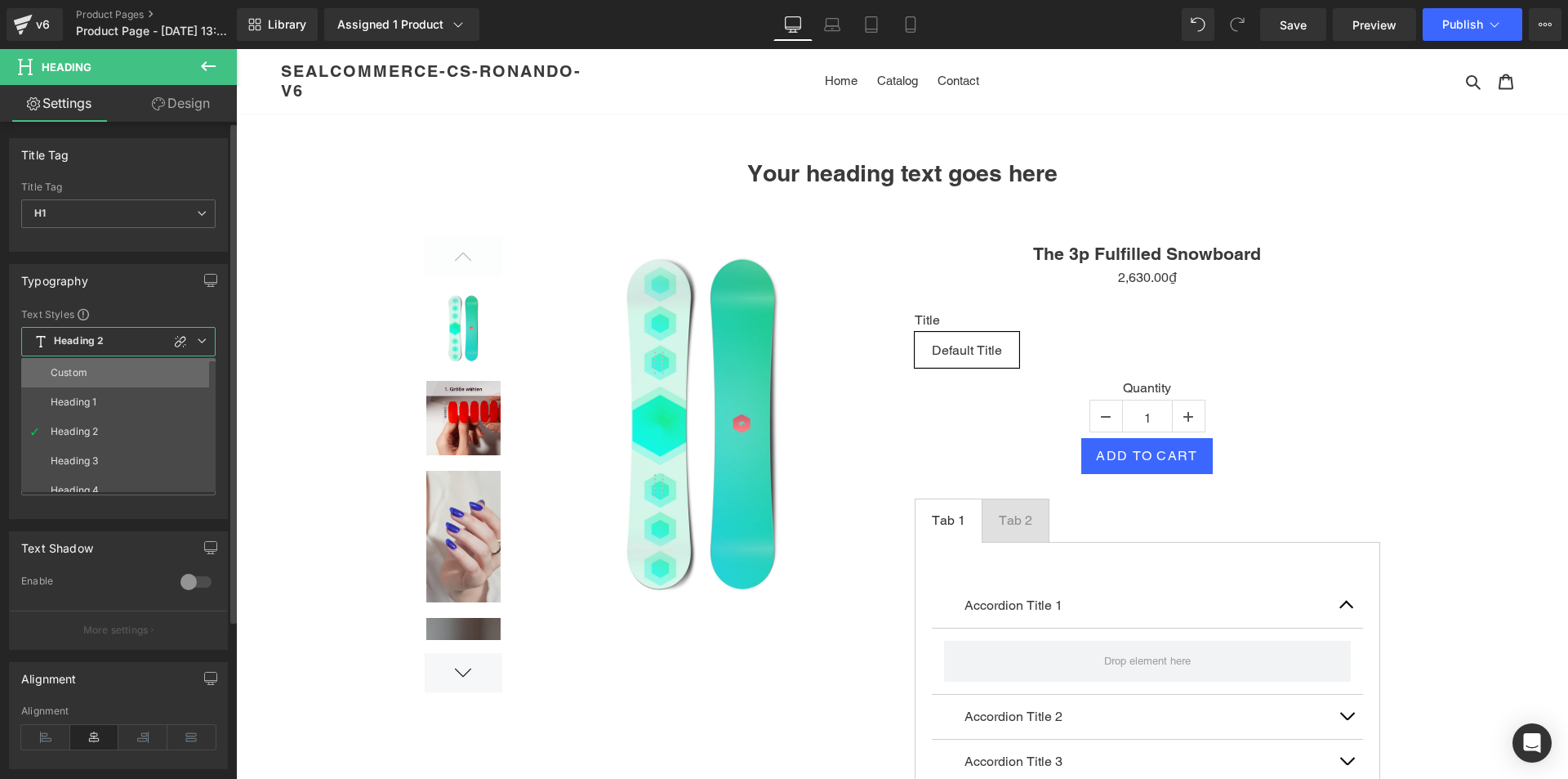
click at [107, 373] on li "Custom" at bounding box center [122, 372] width 202 height 30
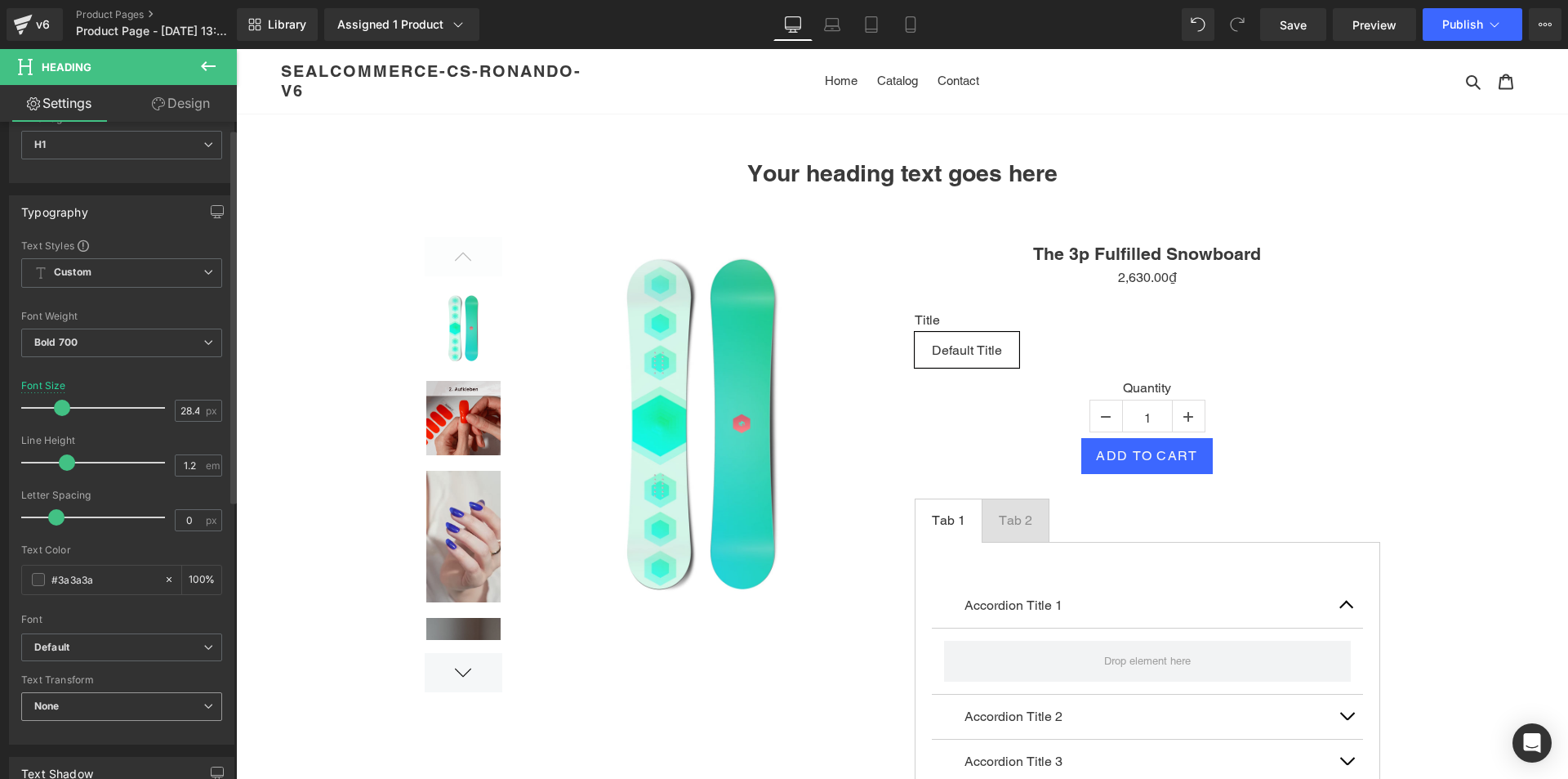
scroll to position [164, 0]
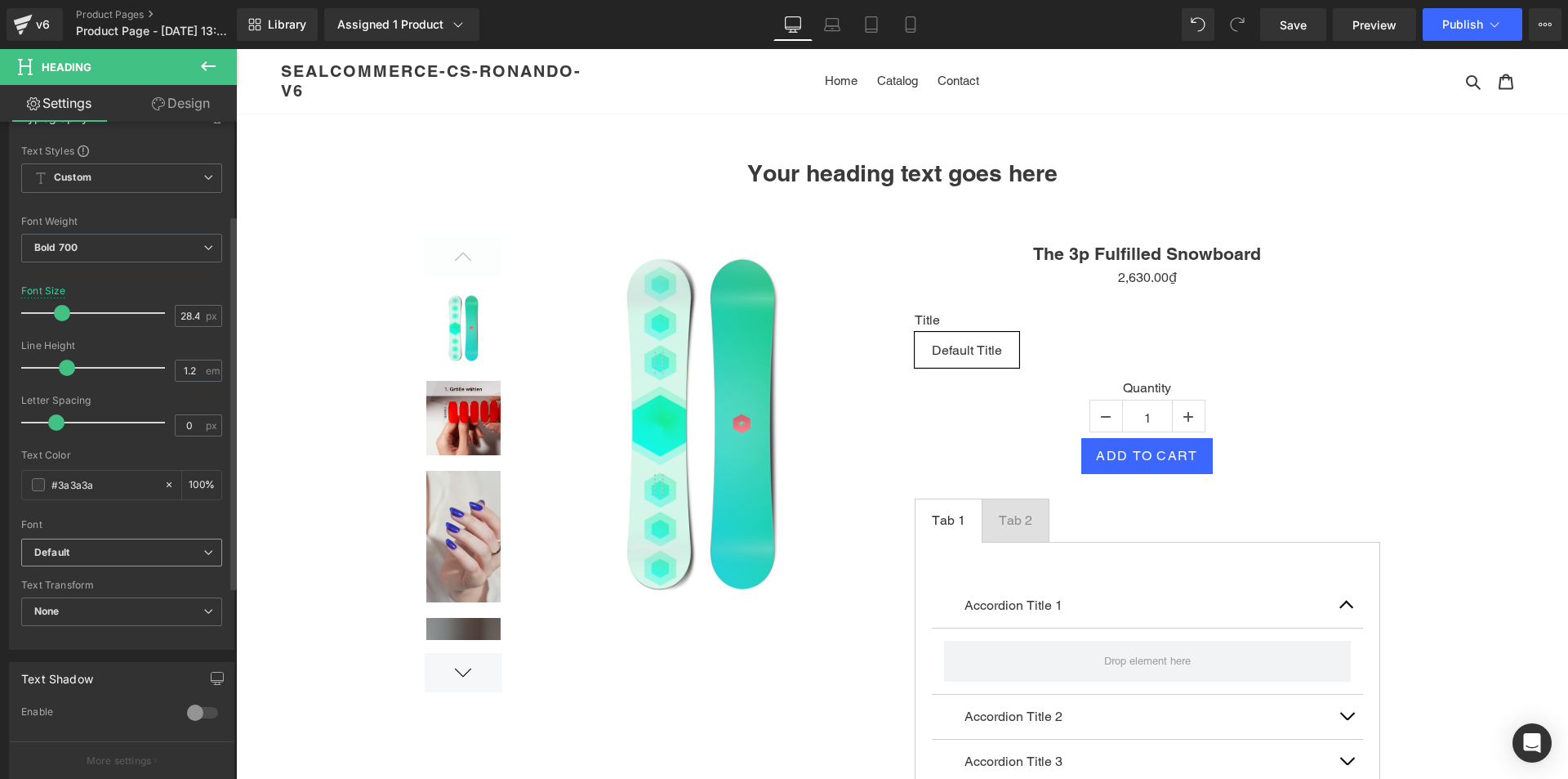
click at [119, 546] on b "Default" at bounding box center [119, 552] width 169 height 14
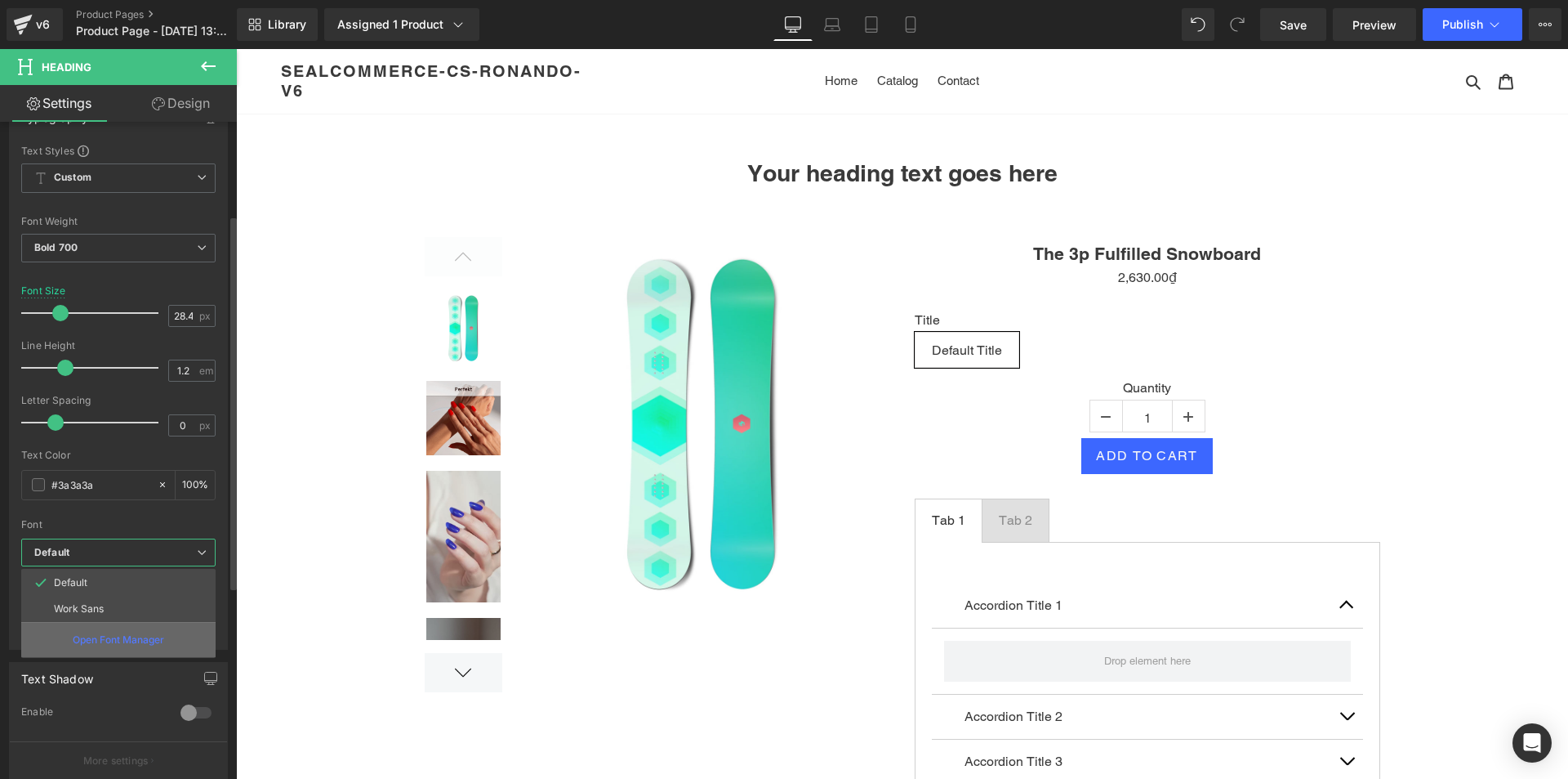
click at [104, 638] on p "Open Font Manager" at bounding box center [117, 640] width 91 height 15
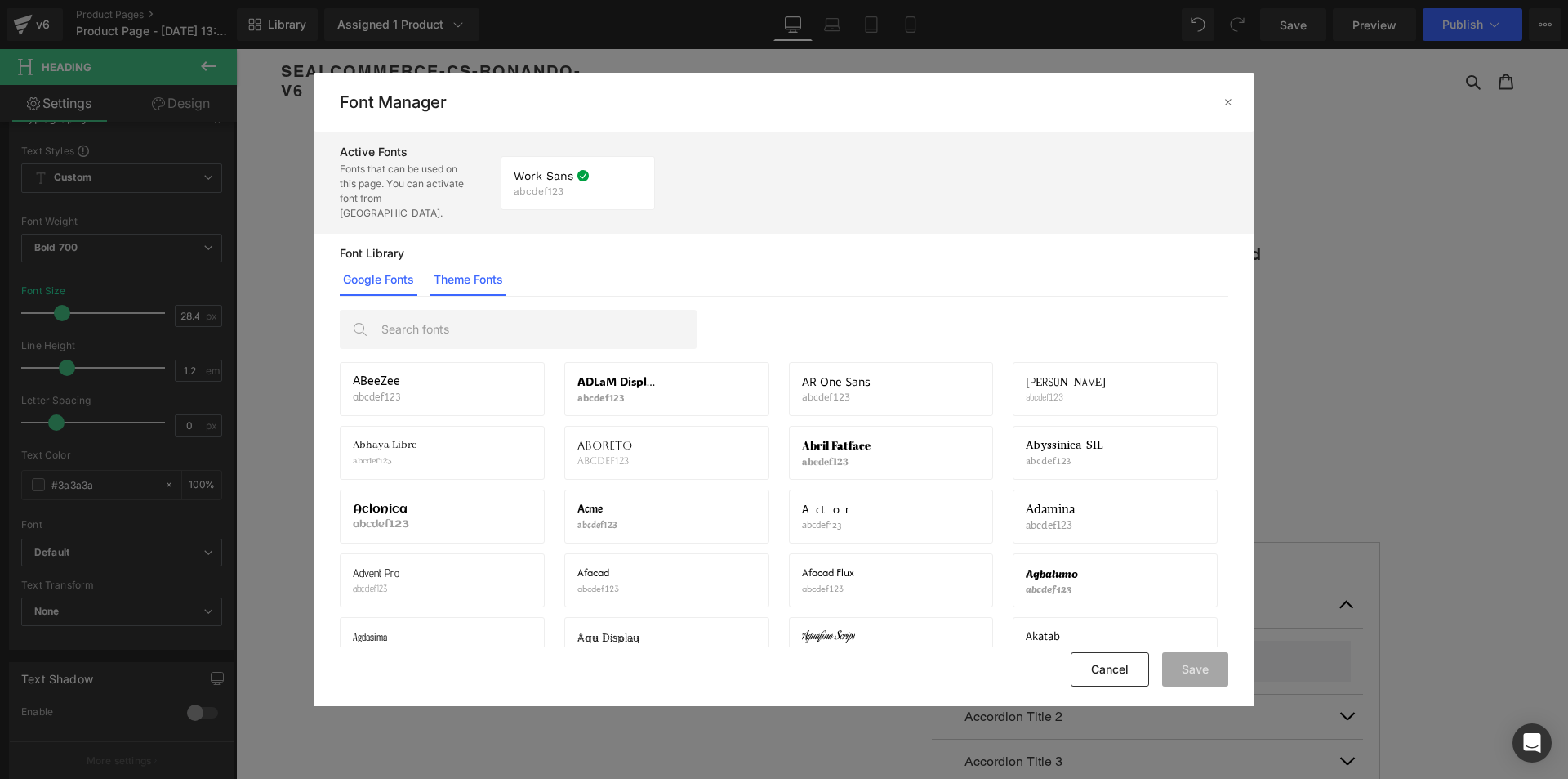
click at [479, 265] on link "Theme Fonts" at bounding box center [468, 279] width 76 height 33
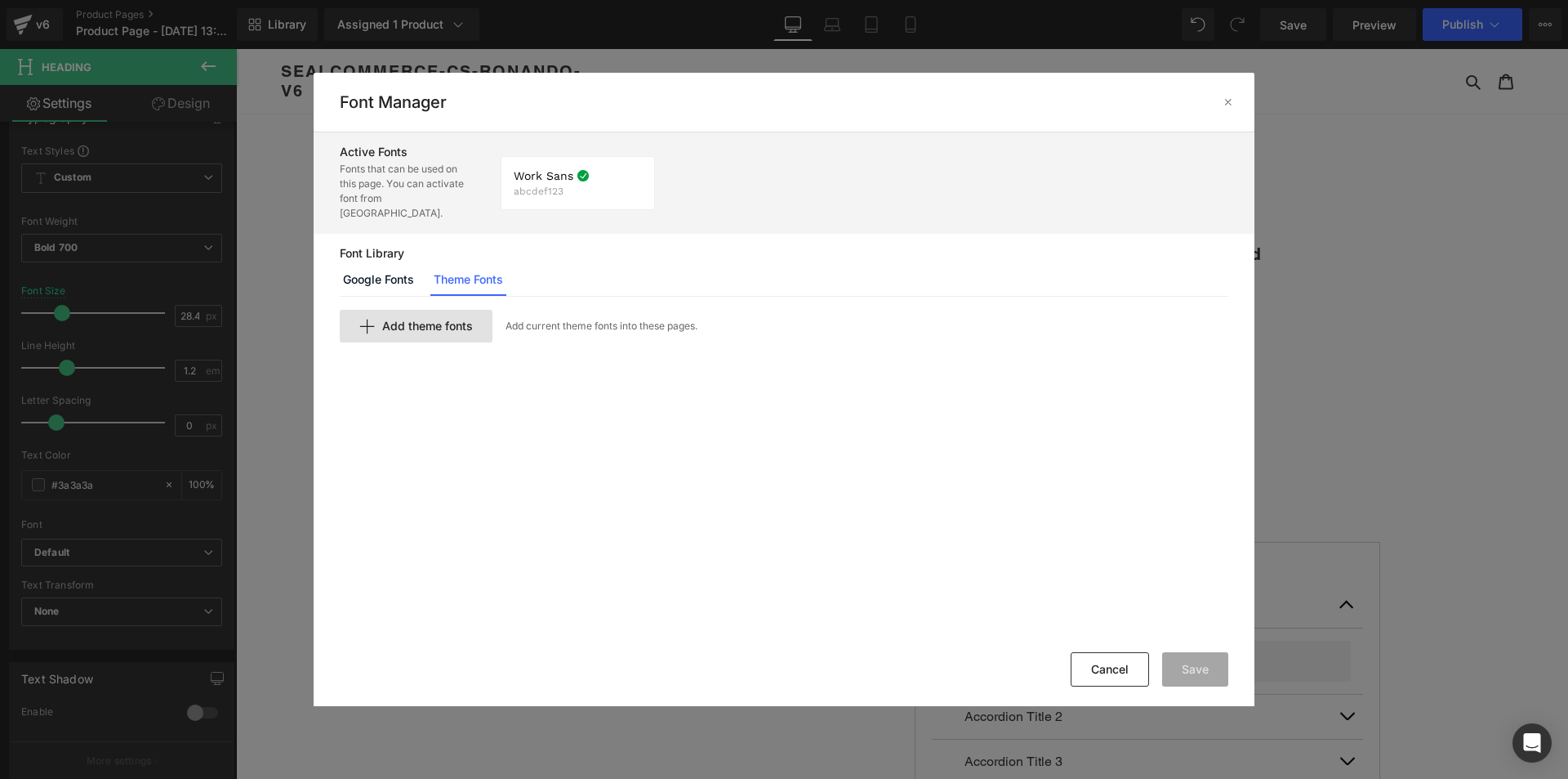
click at [450, 320] on span "Add theme fonts" at bounding box center [427, 326] width 90 height 13
click at [498, 348] on input "text" at bounding box center [541, 354] width 401 height 33
paste input "MrsEavesOT-Italic"
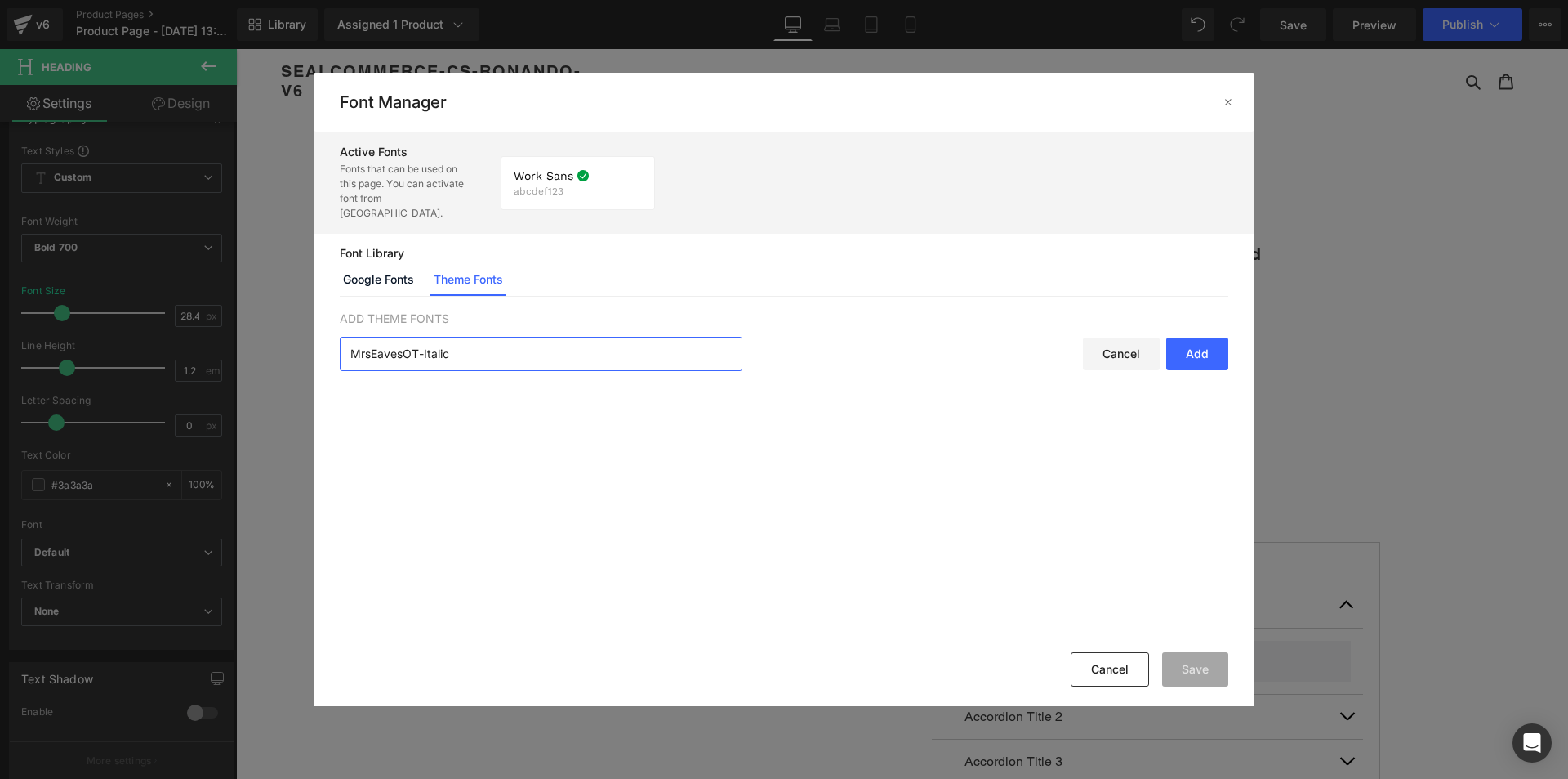
type input "MrsEavesOT-Italic"
click at [1200, 339] on div "Add" at bounding box center [1198, 354] width 62 height 33
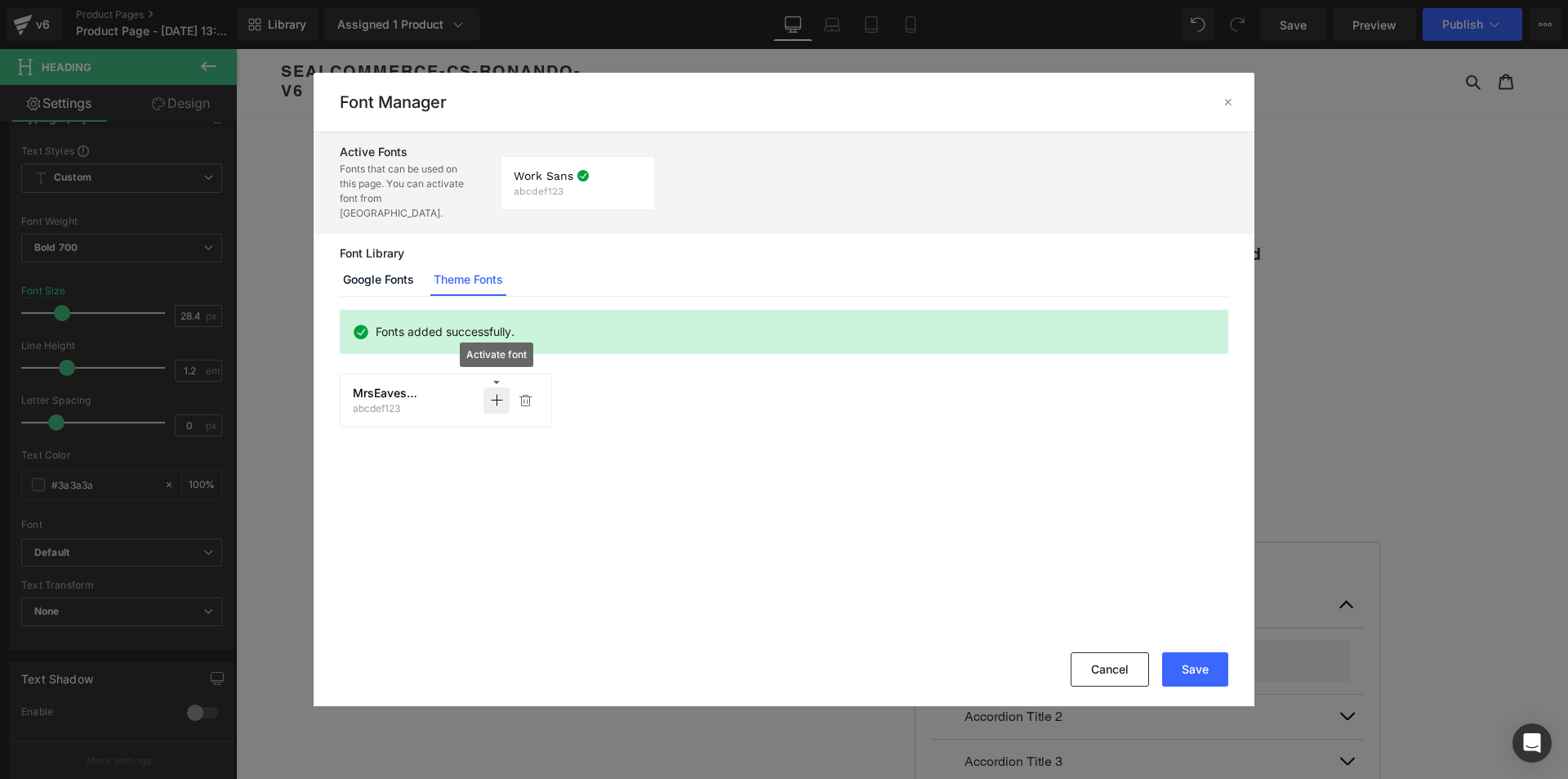
click at [493, 394] on icon at bounding box center [497, 400] width 13 height 13
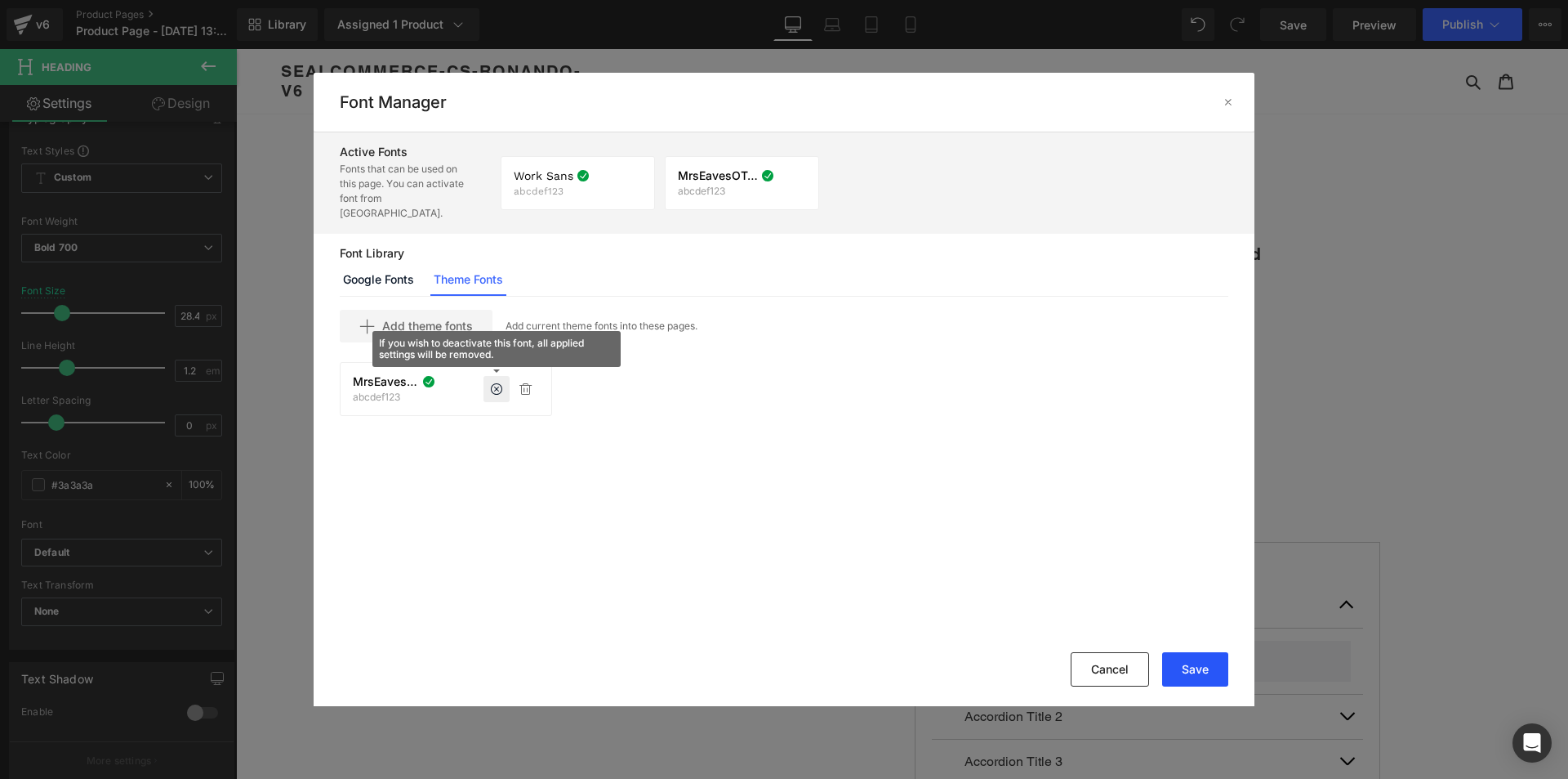
click at [1212, 668] on button "Save" at bounding box center [1195, 669] width 67 height 35
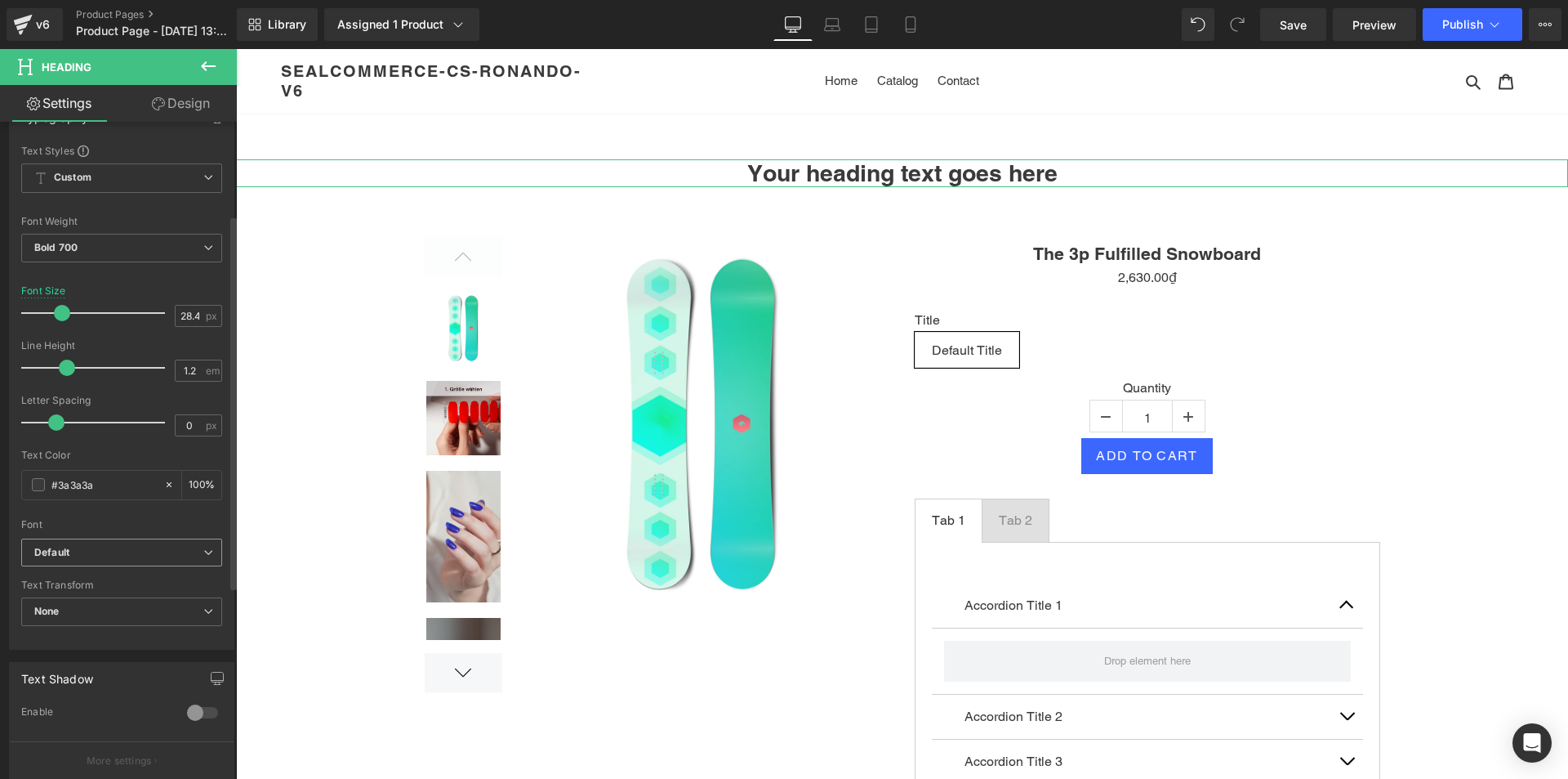
click at [110, 555] on b "Default" at bounding box center [119, 552] width 169 height 14
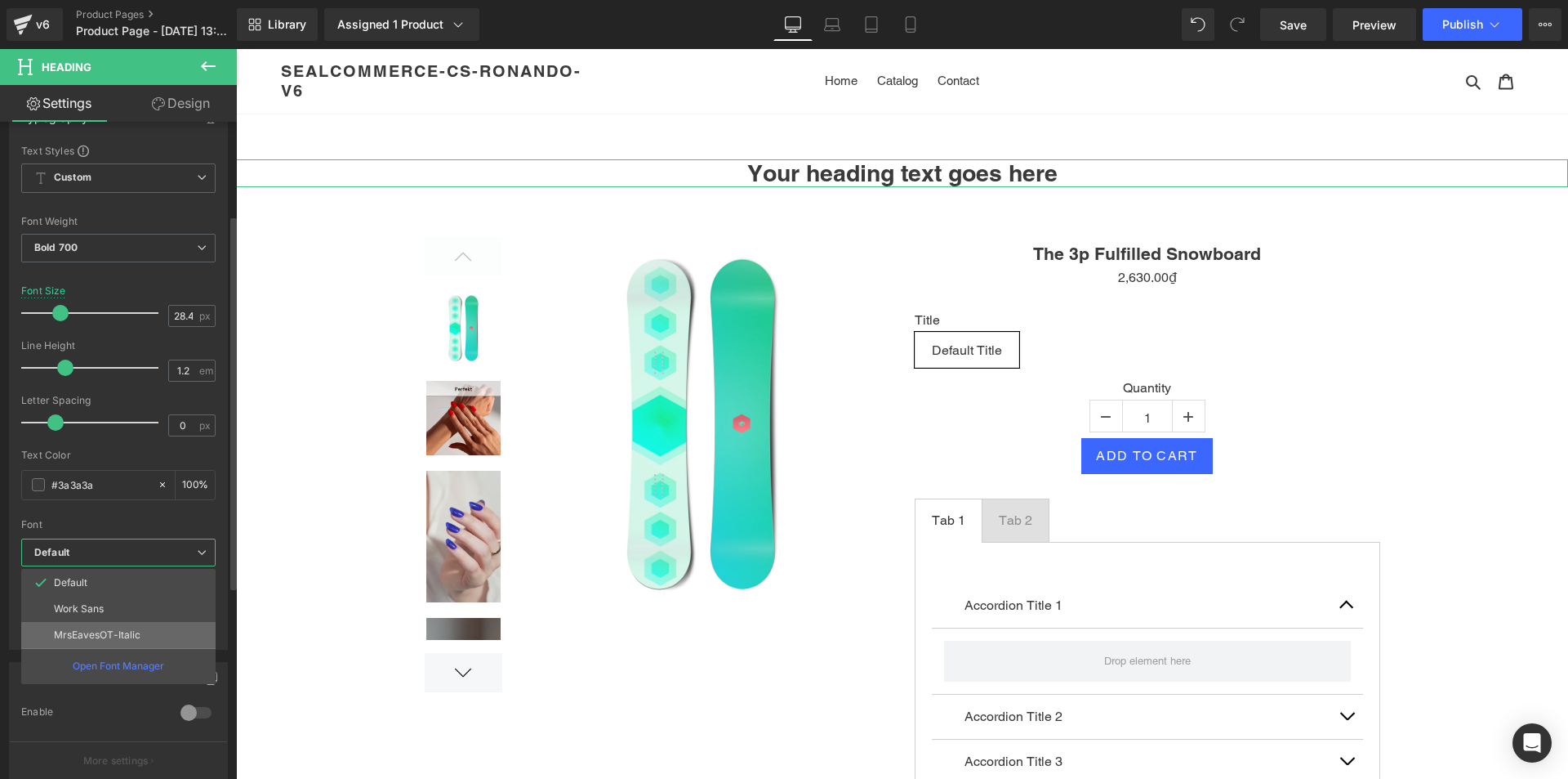
click at [93, 631] on p "MrsEavesOT-Italic" at bounding box center [97, 635] width 86 height 12
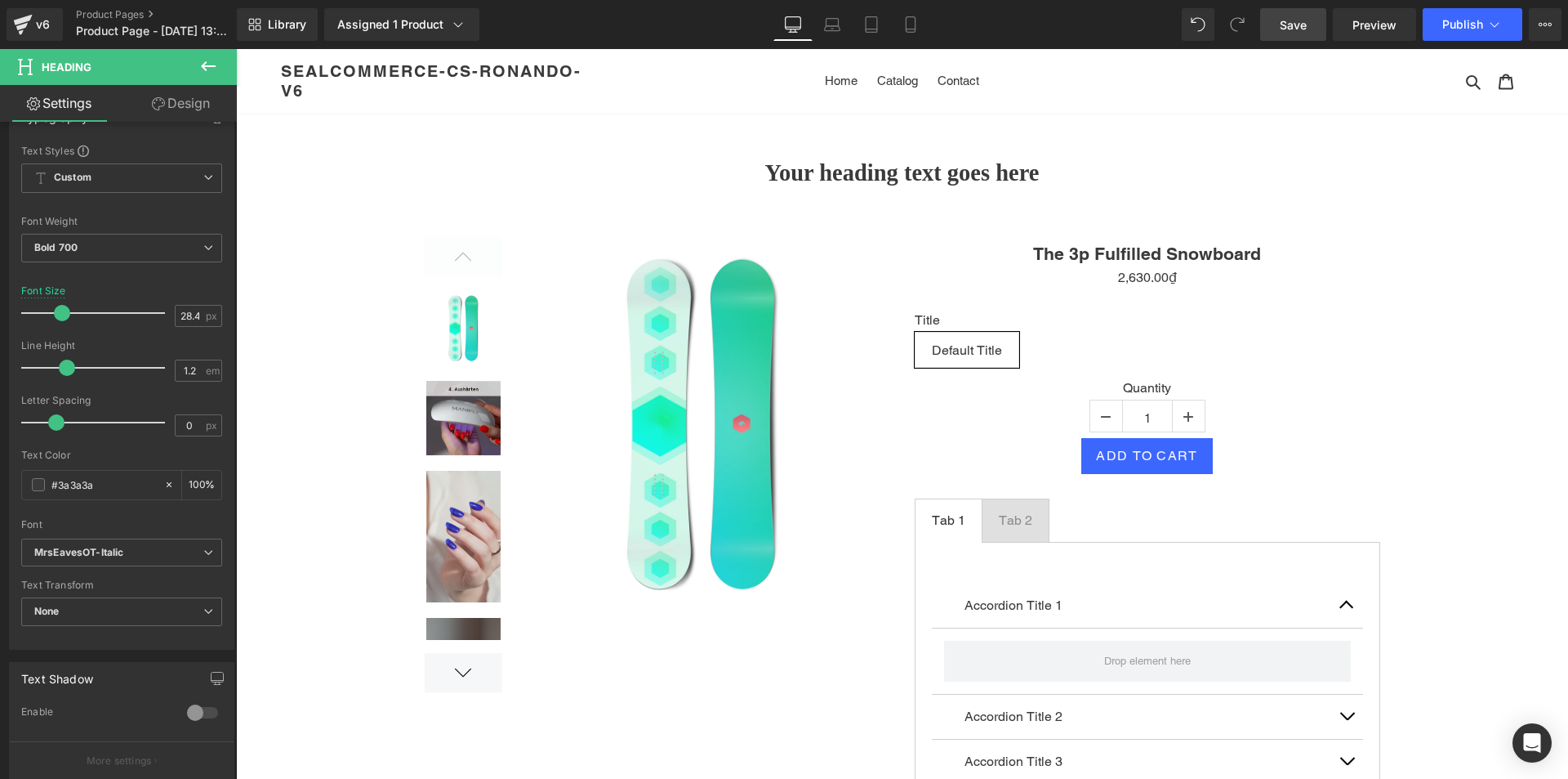
click at [1304, 29] on span "Save" at bounding box center [1293, 25] width 27 height 17
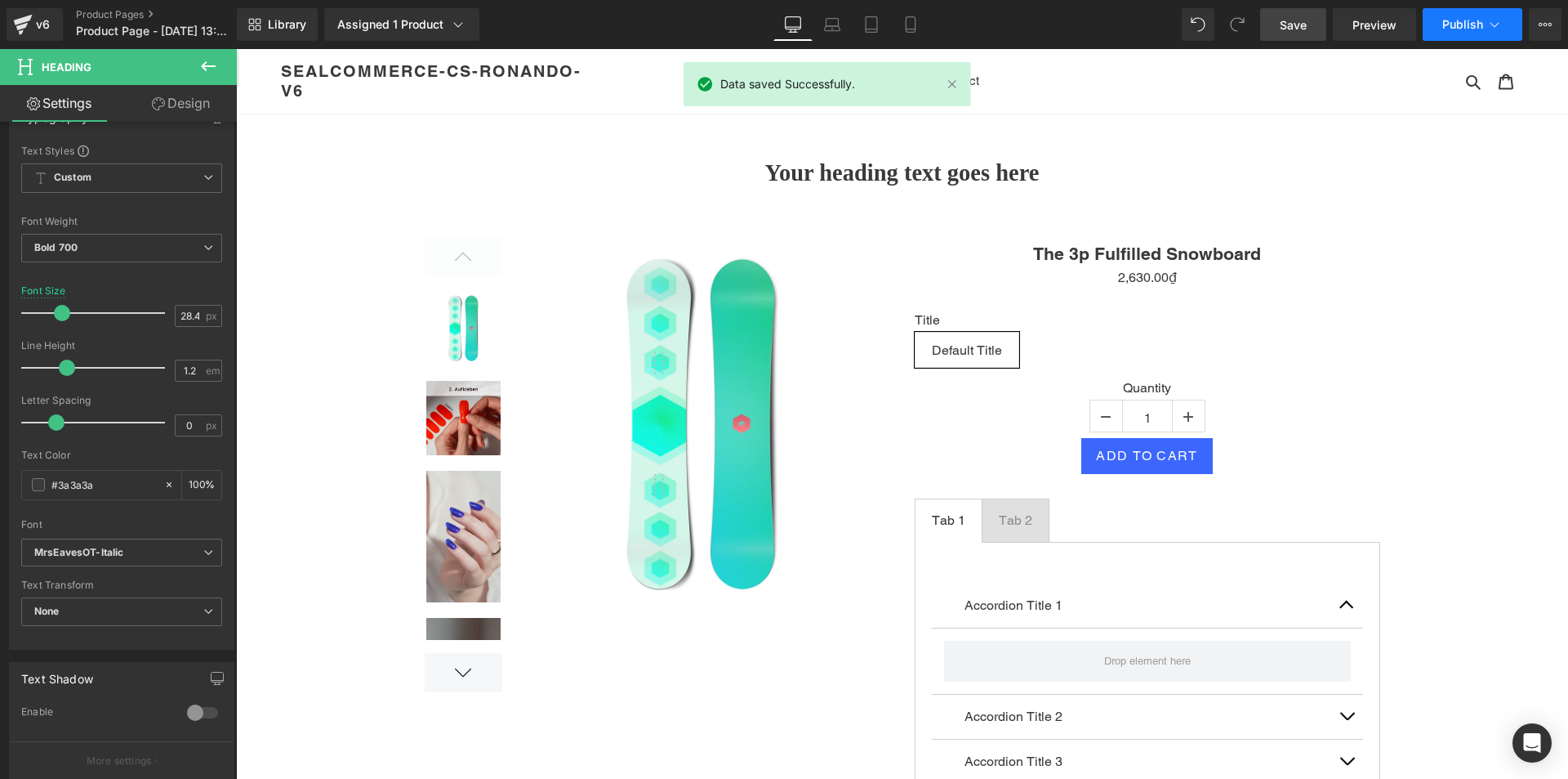
click at [1479, 21] on span "Publish" at bounding box center [1463, 25] width 41 height 13
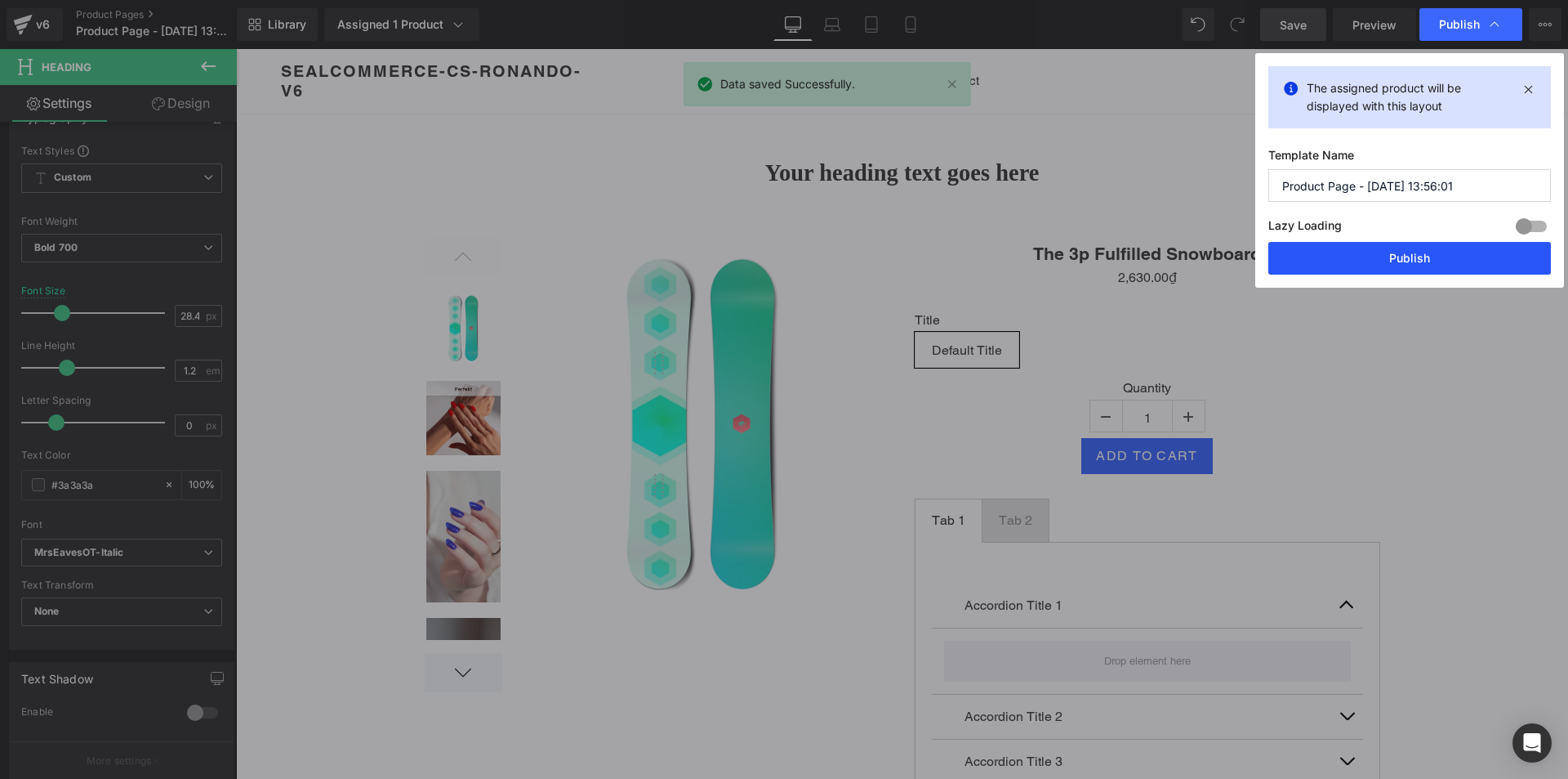
click at [1432, 257] on button "Publish" at bounding box center [1409, 258] width 283 height 33
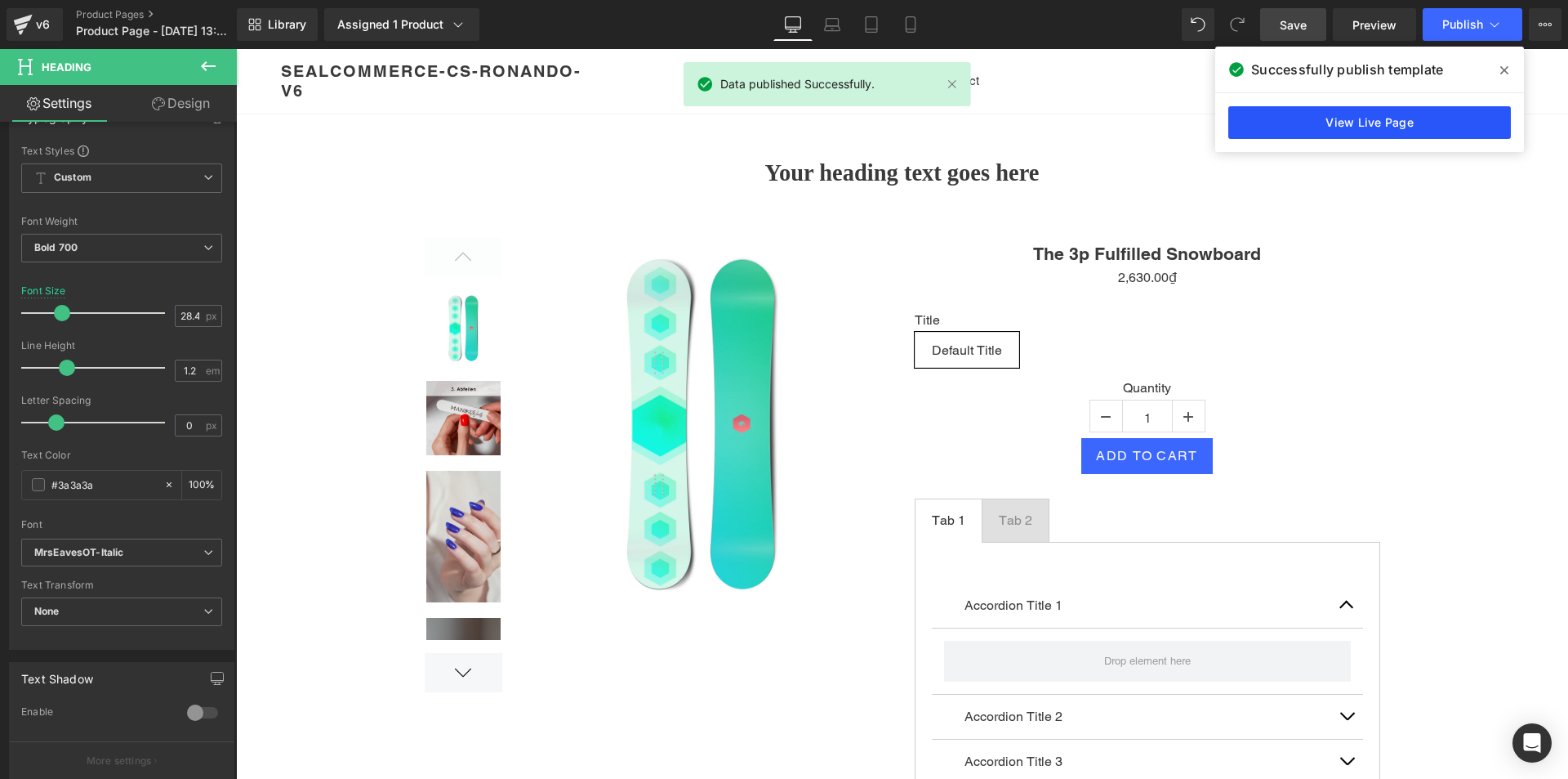
click at [1265, 126] on link "View Live Page" at bounding box center [1369, 122] width 283 height 33
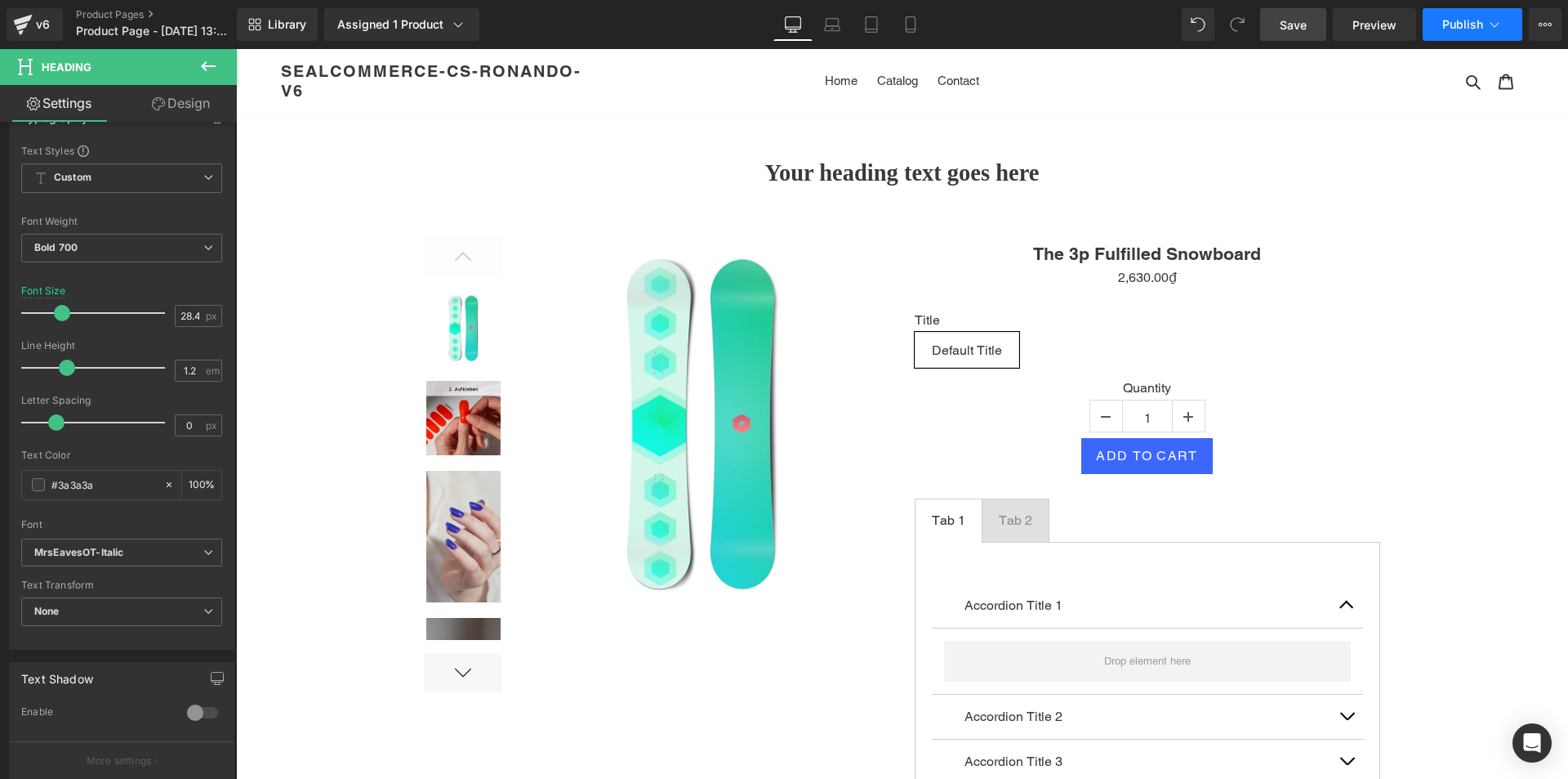
click at [1496, 27] on icon at bounding box center [1495, 25] width 16 height 16
click at [1541, 23] on icon at bounding box center [1540, 25] width 4 height 3
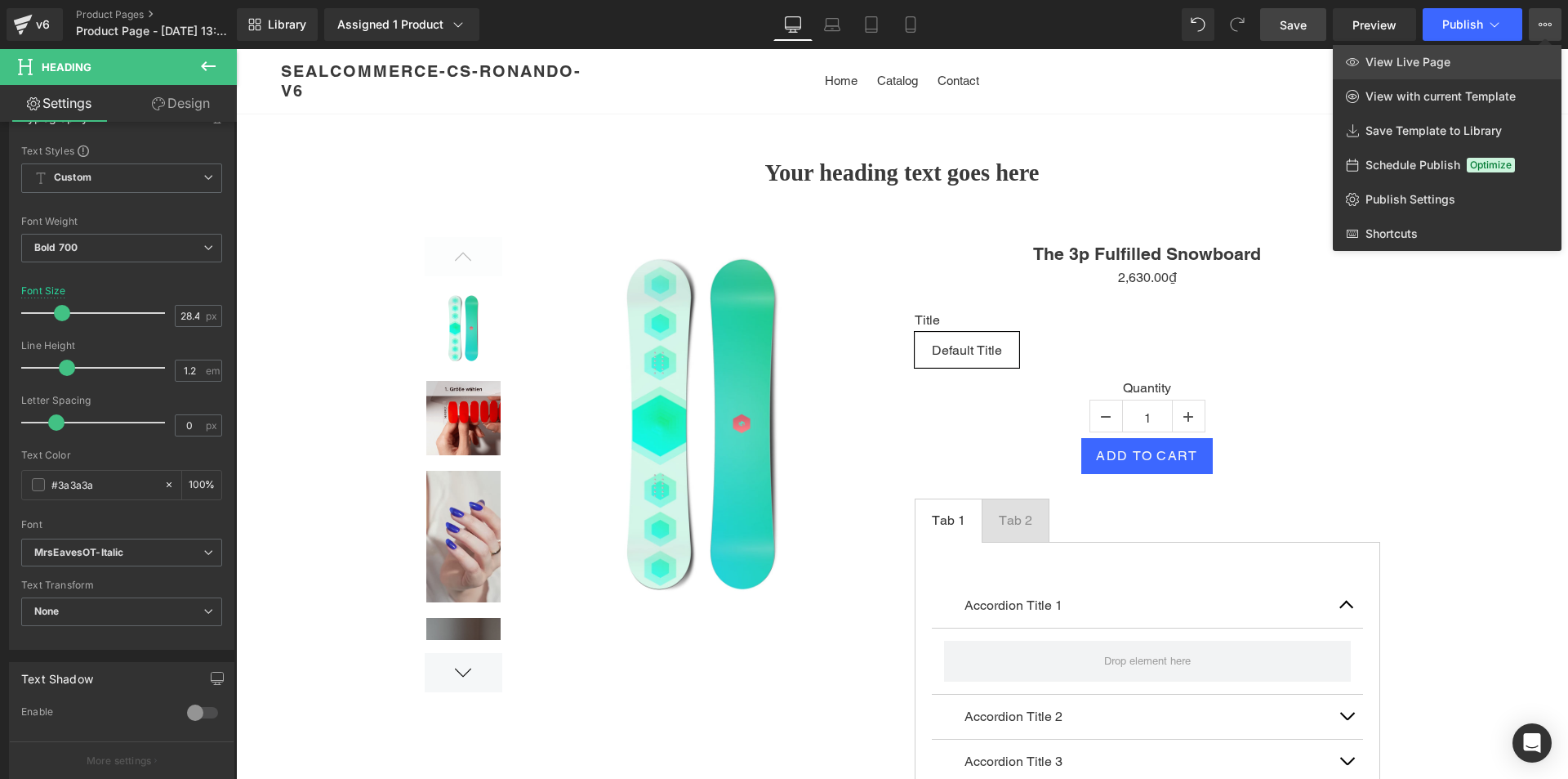
click at [1439, 61] on span "View Live Page" at bounding box center [1407, 62] width 85 height 15
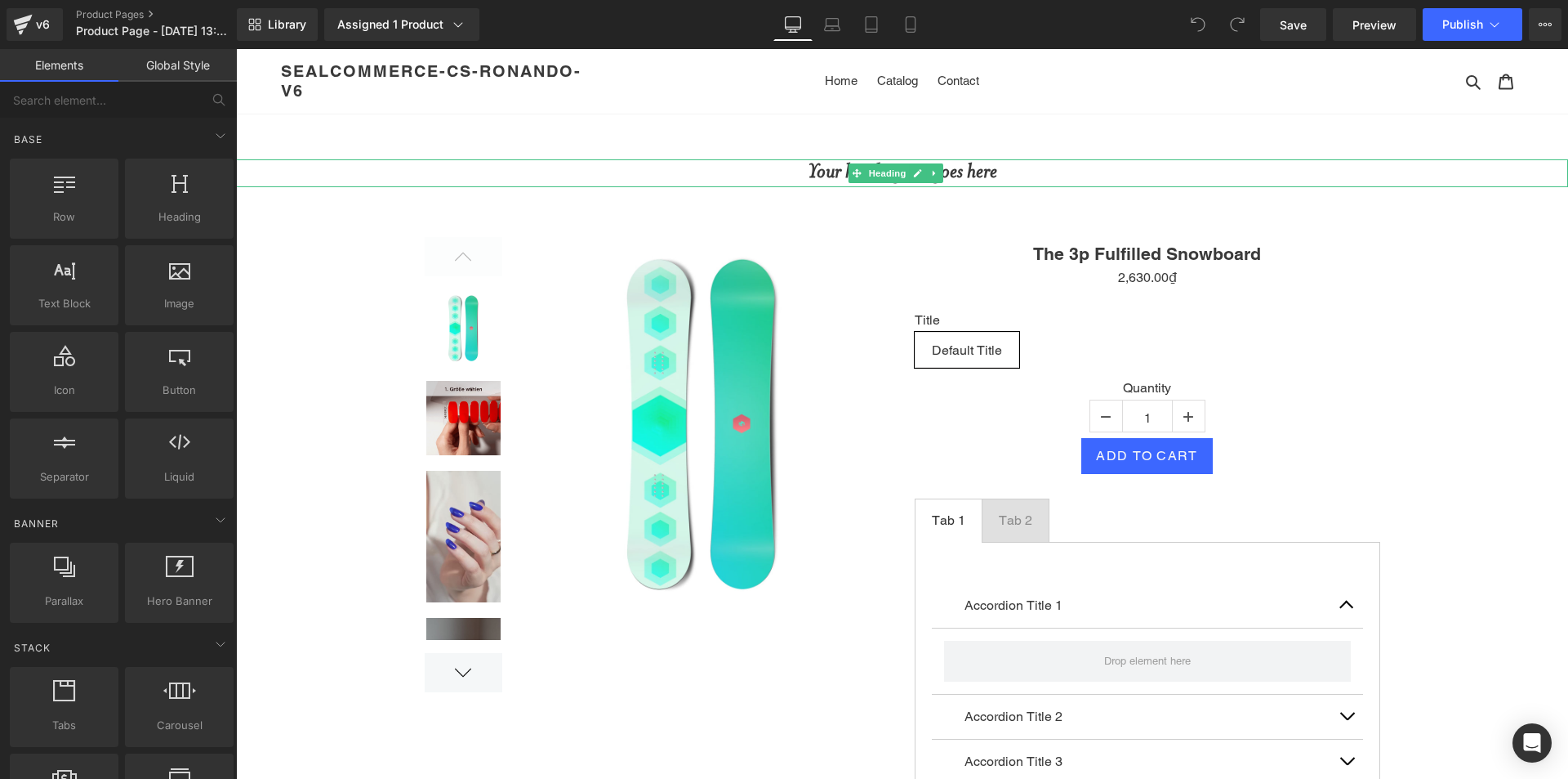
click at [719, 181] on h1 "Your heading text goes here" at bounding box center [902, 173] width 1332 height 28
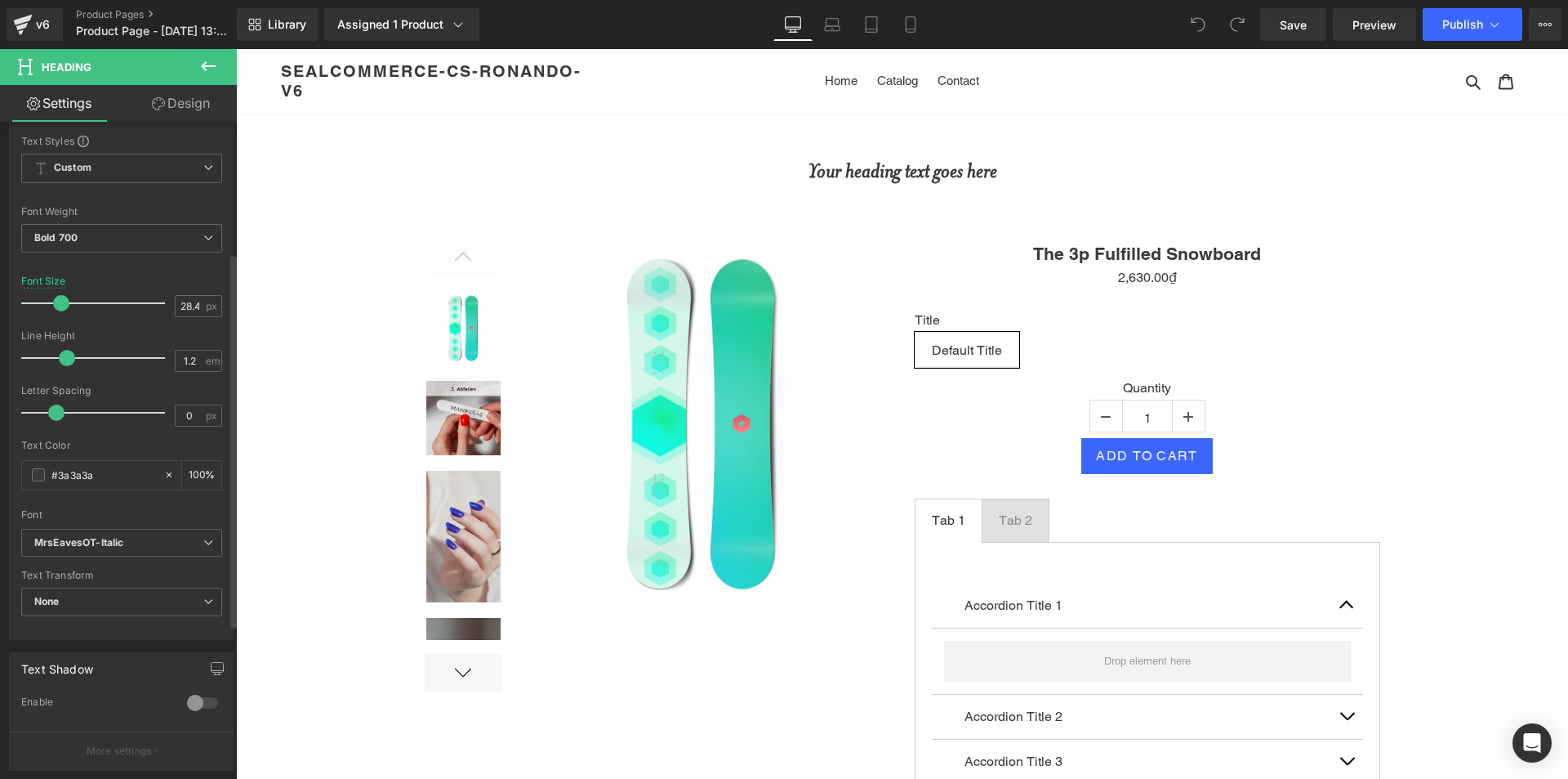
scroll to position [245, 0]
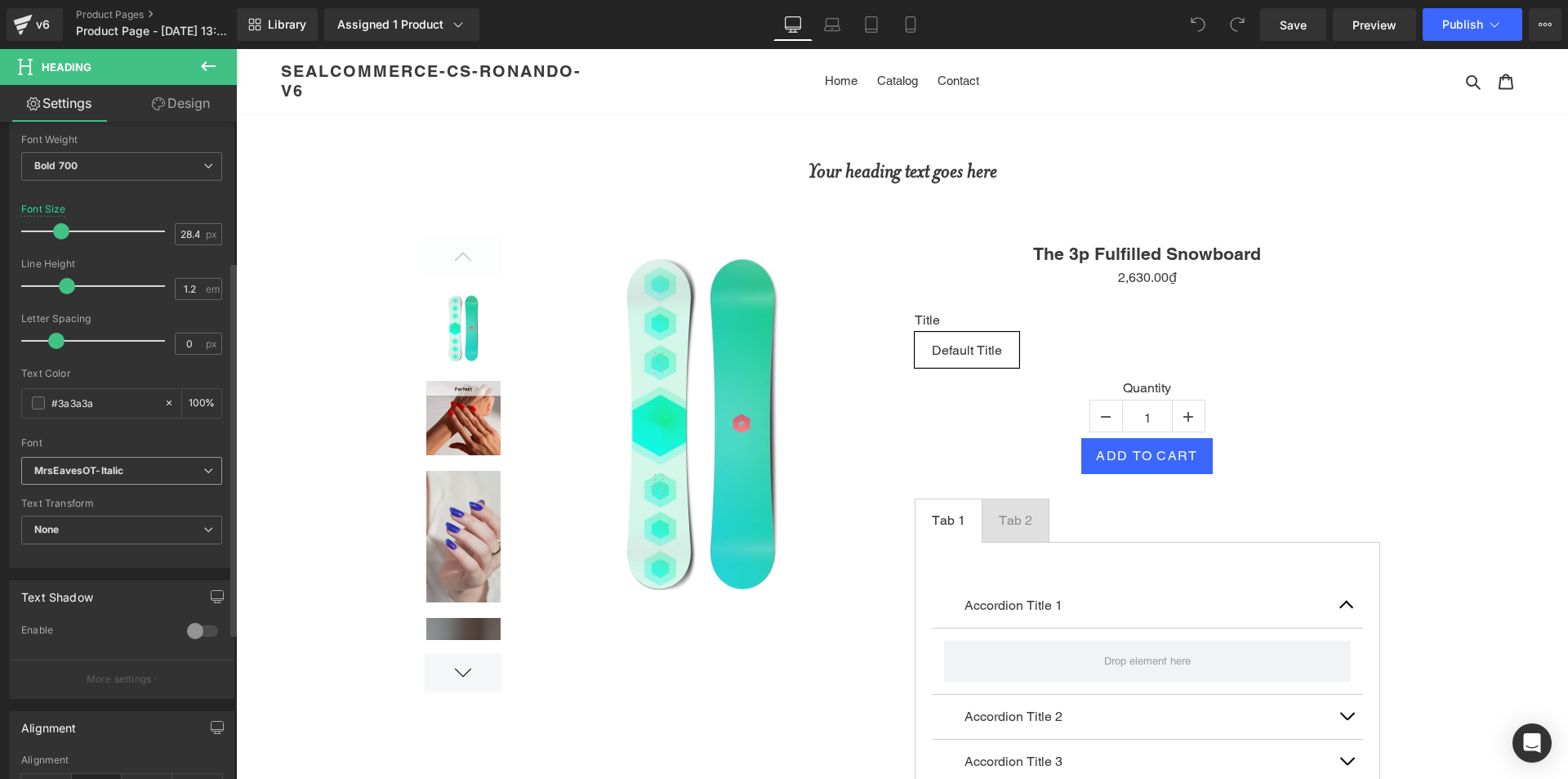
click at [122, 470] on icon "MrsEavesOT-Italic" at bounding box center [79, 471] width 89 height 14
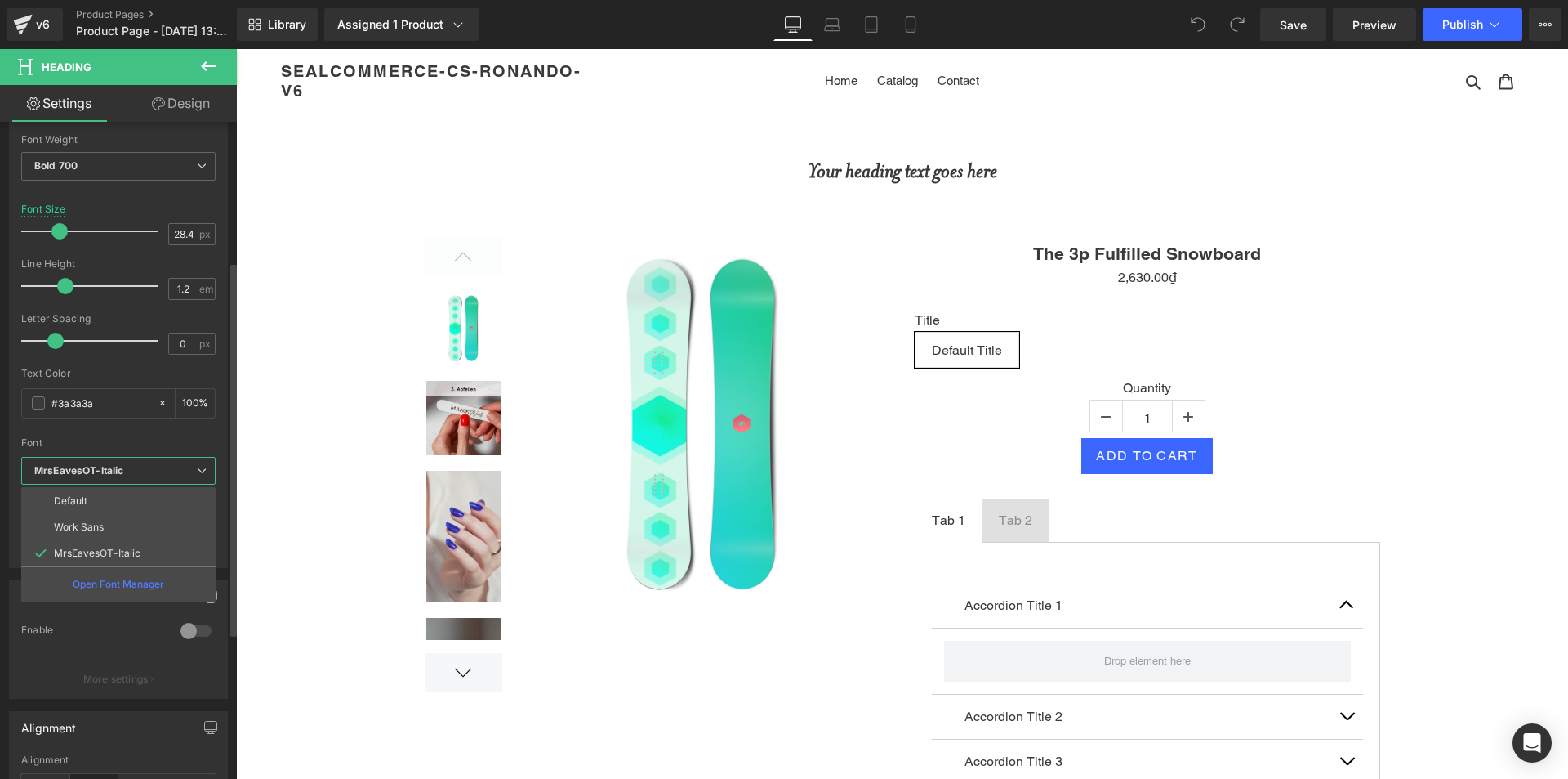
click at [122, 470] on icon "MrsEavesOT-Italic" at bounding box center [79, 471] width 89 height 14
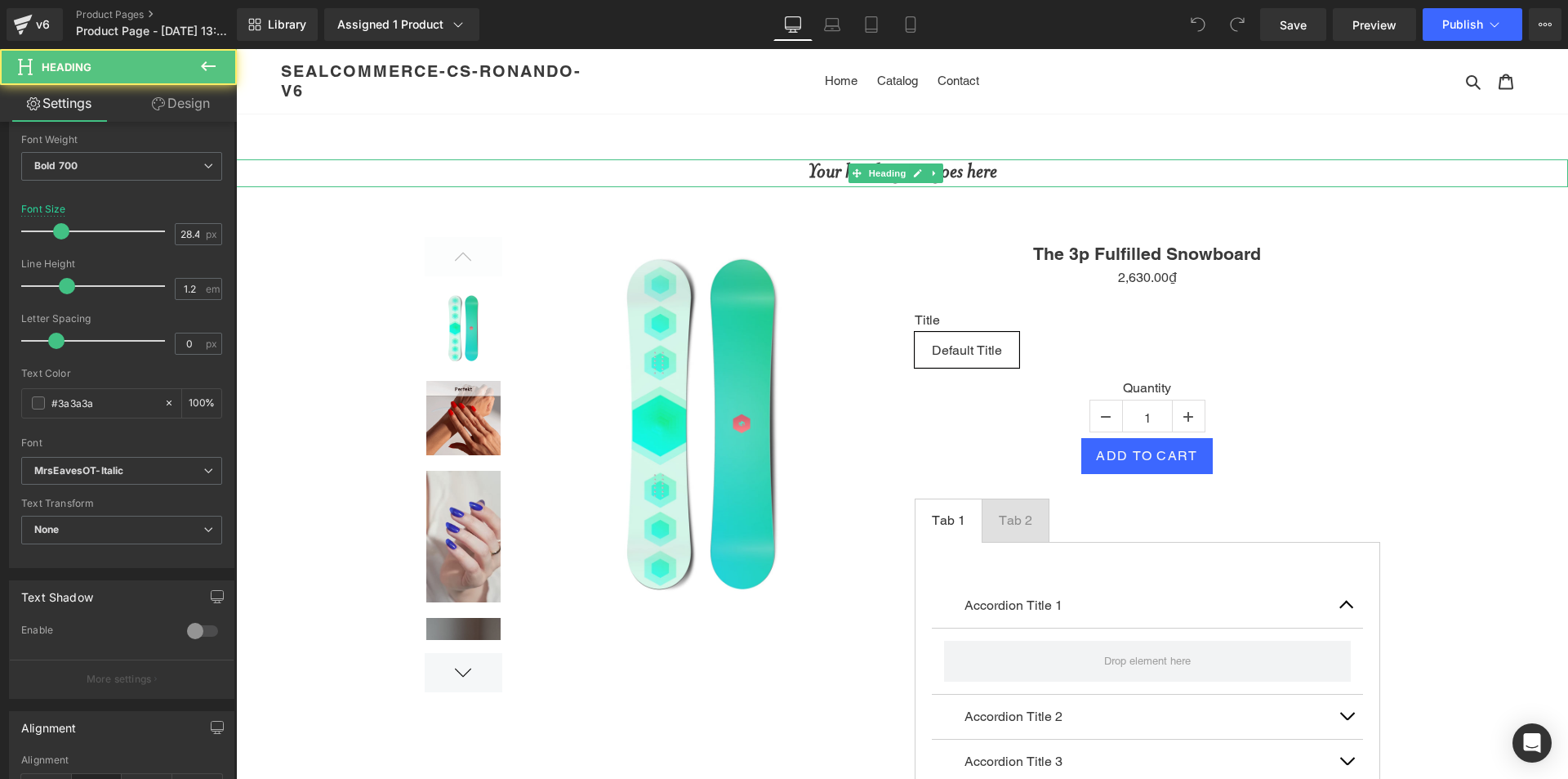
click at [1128, 180] on h1 "Your heading text goes here" at bounding box center [902, 173] width 1332 height 28
